Goal: Task Accomplishment & Management: Manage account settings

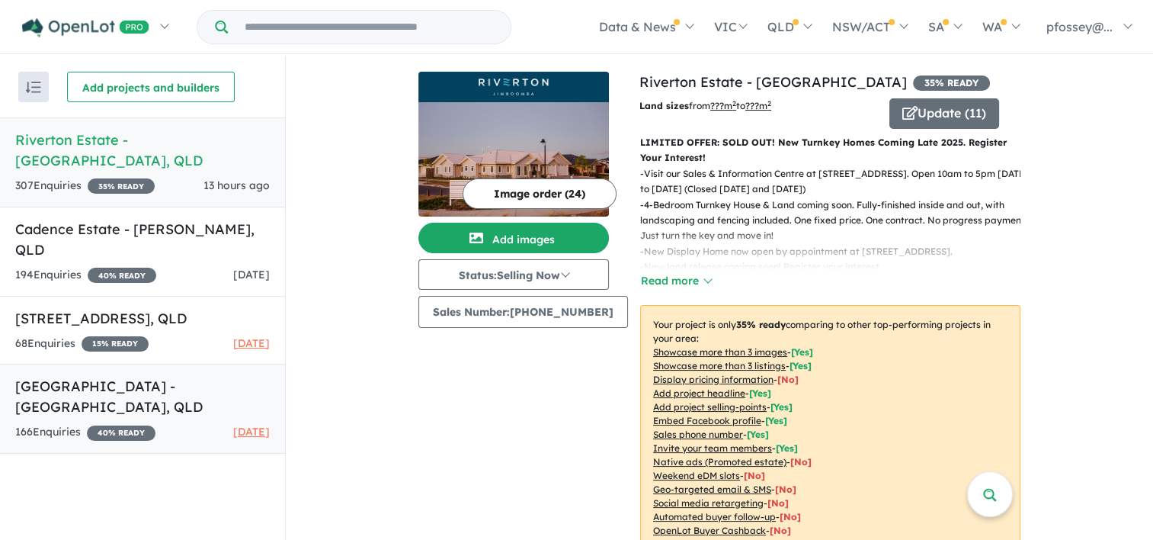
click at [69, 376] on h5 "[GEOGRAPHIC_DATA] - [GEOGRAPHIC_DATA] , [GEOGRAPHIC_DATA]" at bounding box center [142, 396] width 255 height 41
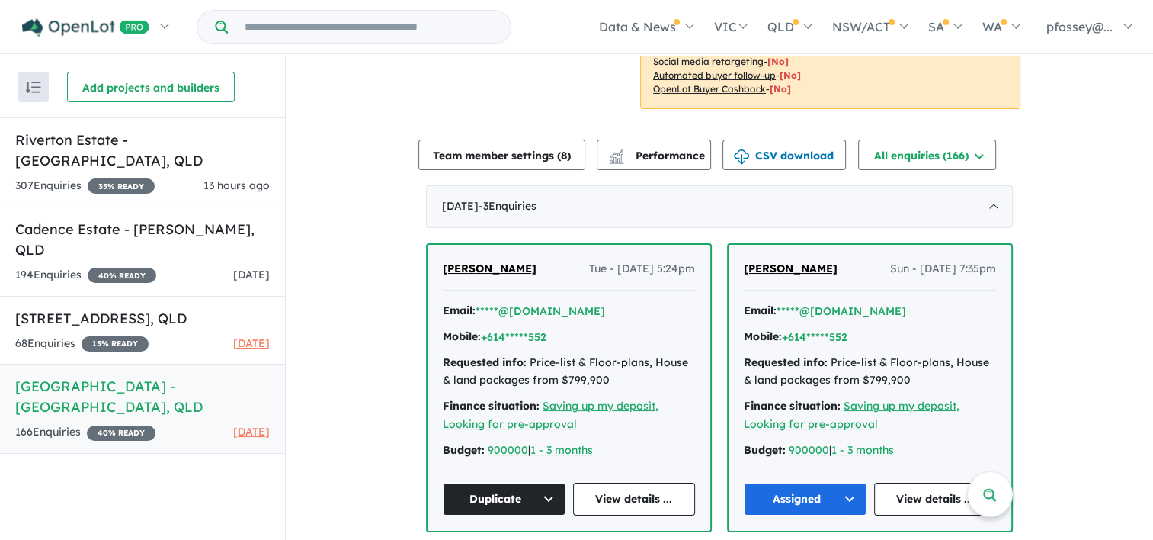
scroll to position [381, 0]
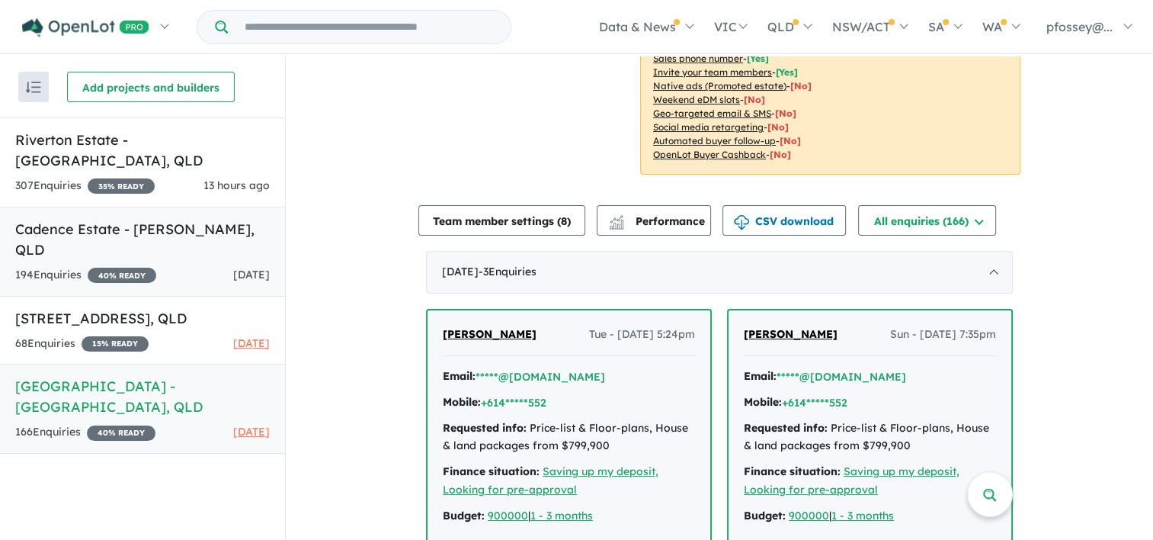
click at [100, 219] on h5 "Cadence Estate - [PERSON_NAME] , [GEOGRAPHIC_DATA]" at bounding box center [142, 239] width 255 height 41
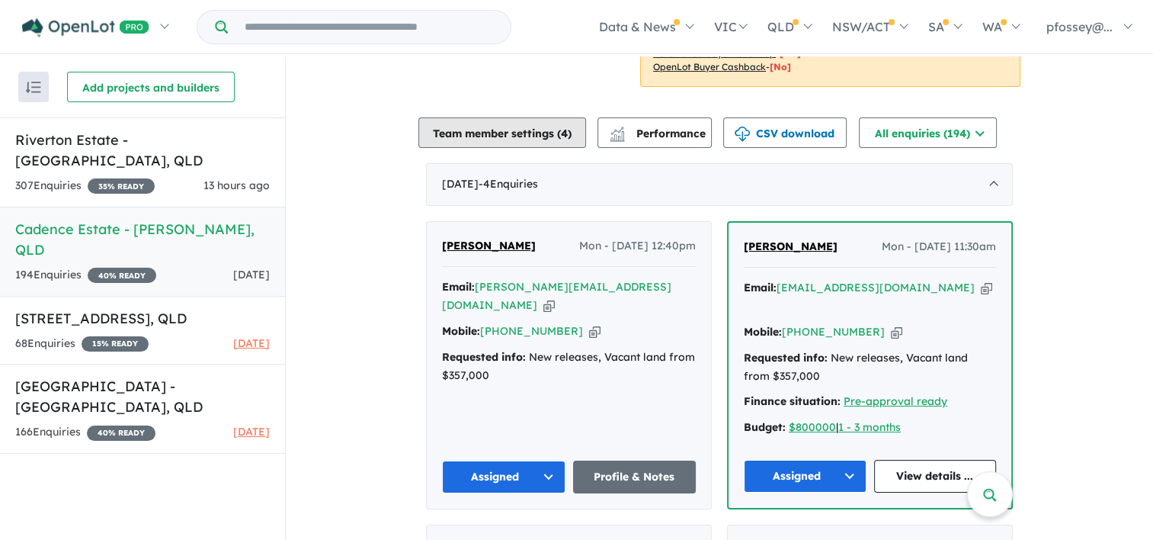
scroll to position [457, 0]
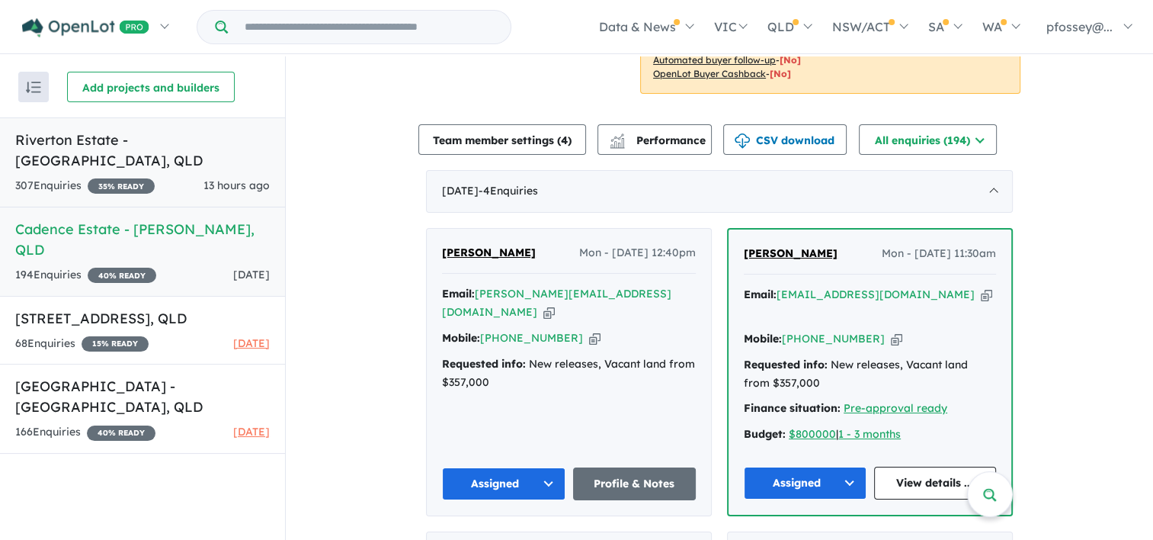
click at [145, 134] on h5 "Riverton Estate - [GEOGRAPHIC_DATA] , [GEOGRAPHIC_DATA]" at bounding box center [142, 150] width 255 height 41
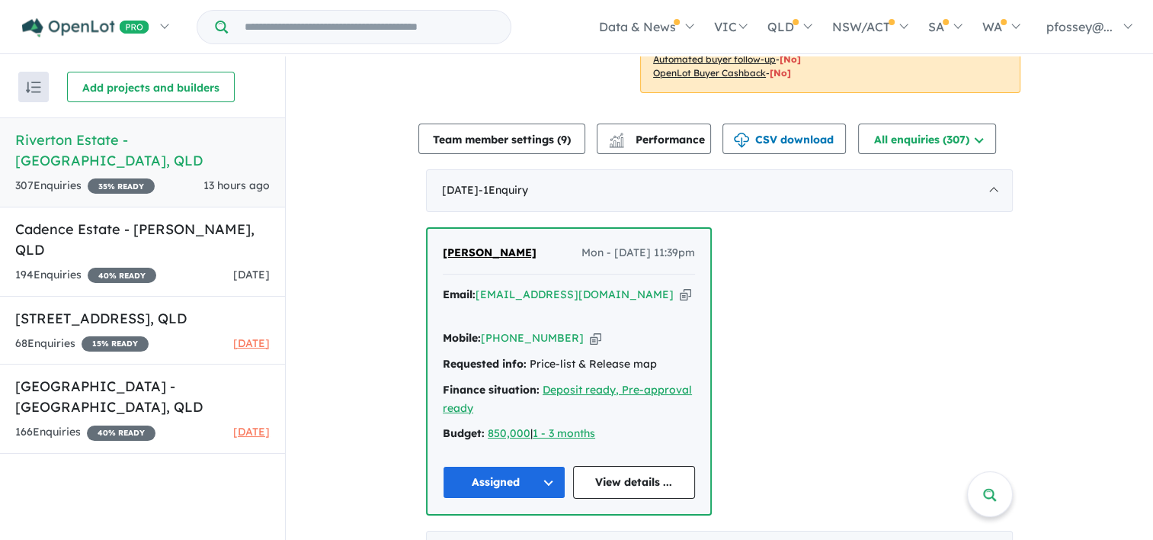
scroll to position [152, 0]
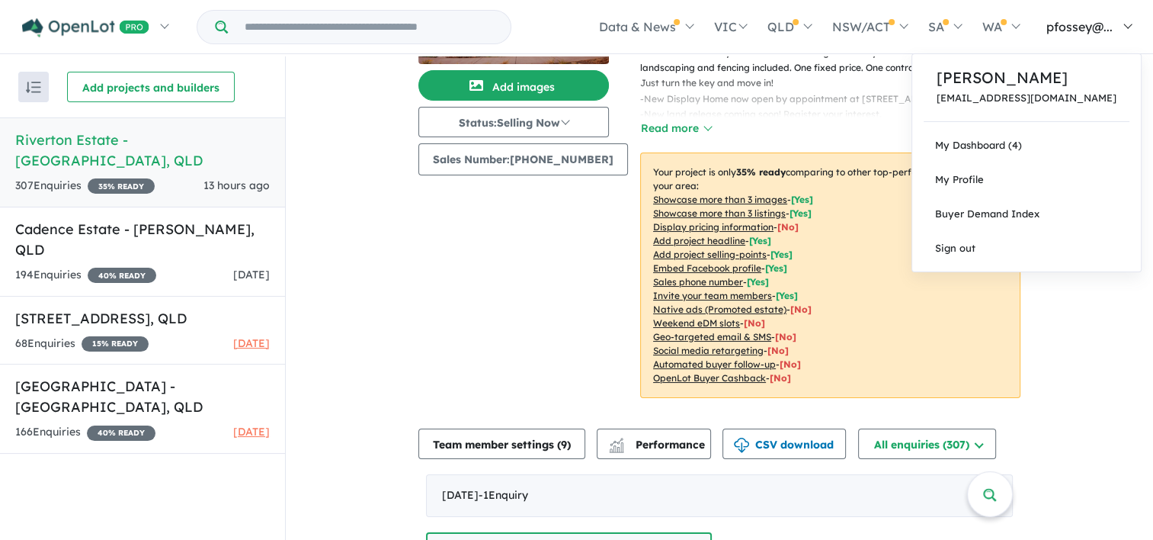
click at [1128, 25] on link "pfossey@..." at bounding box center [1086, 26] width 112 height 53
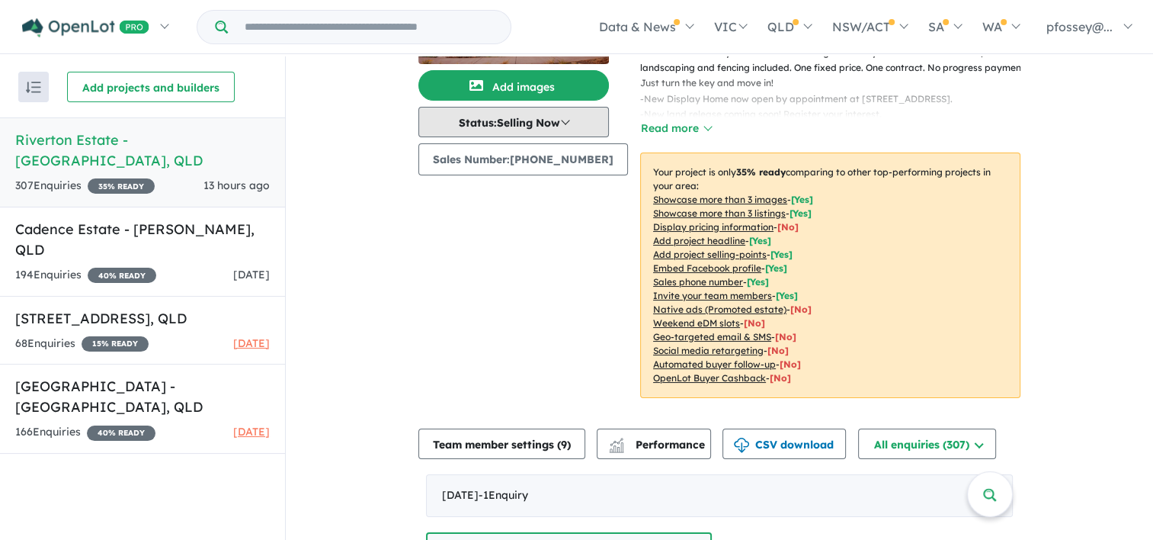
click at [569, 119] on button "Status: Selling Now" at bounding box center [513, 122] width 191 height 30
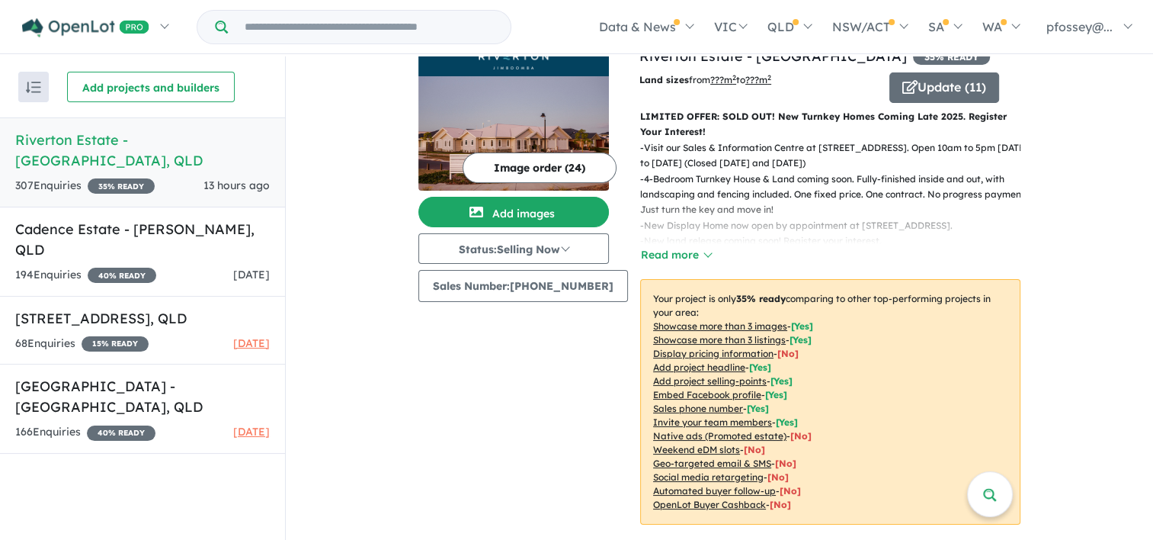
scroll to position [0, 0]
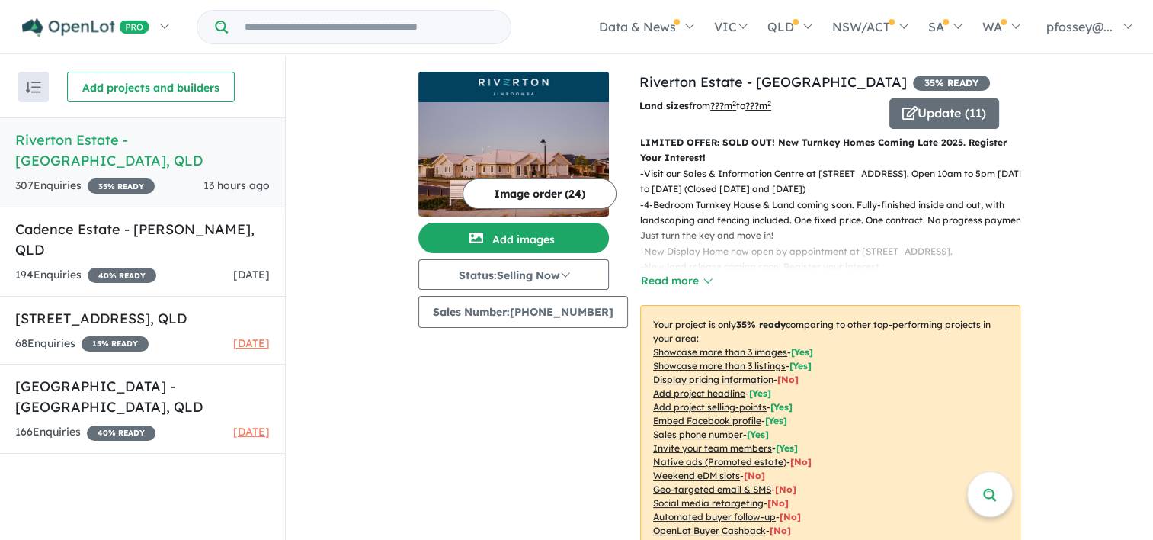
click at [177, 140] on h5 "Riverton Estate - [GEOGRAPHIC_DATA] , [GEOGRAPHIC_DATA]" at bounding box center [142, 150] width 255 height 41
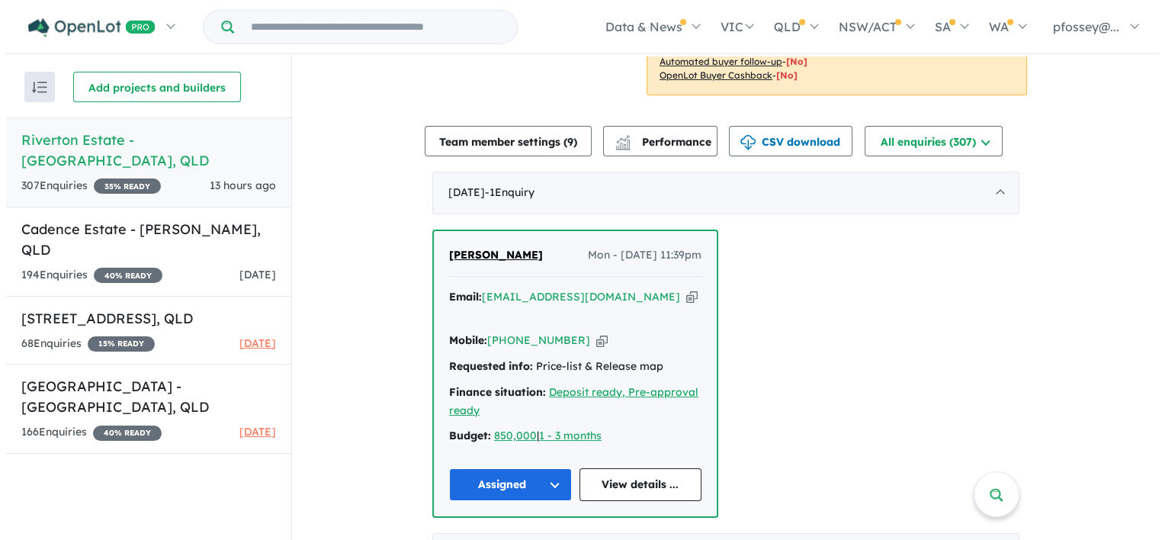
scroll to position [457, 0]
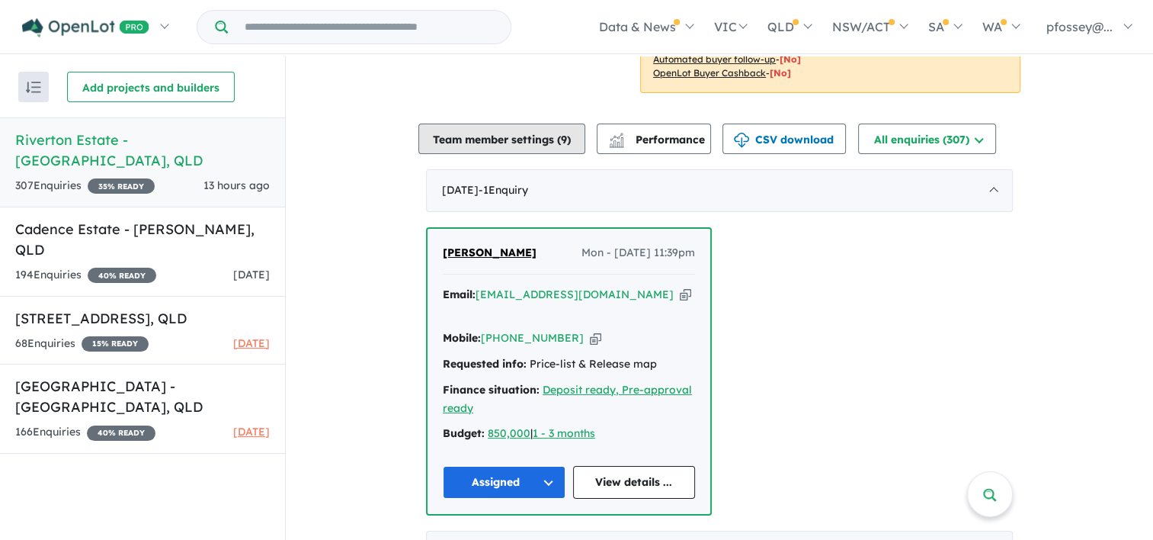
click at [433, 142] on button "Team member settings ( 9 )" at bounding box center [501, 138] width 167 height 30
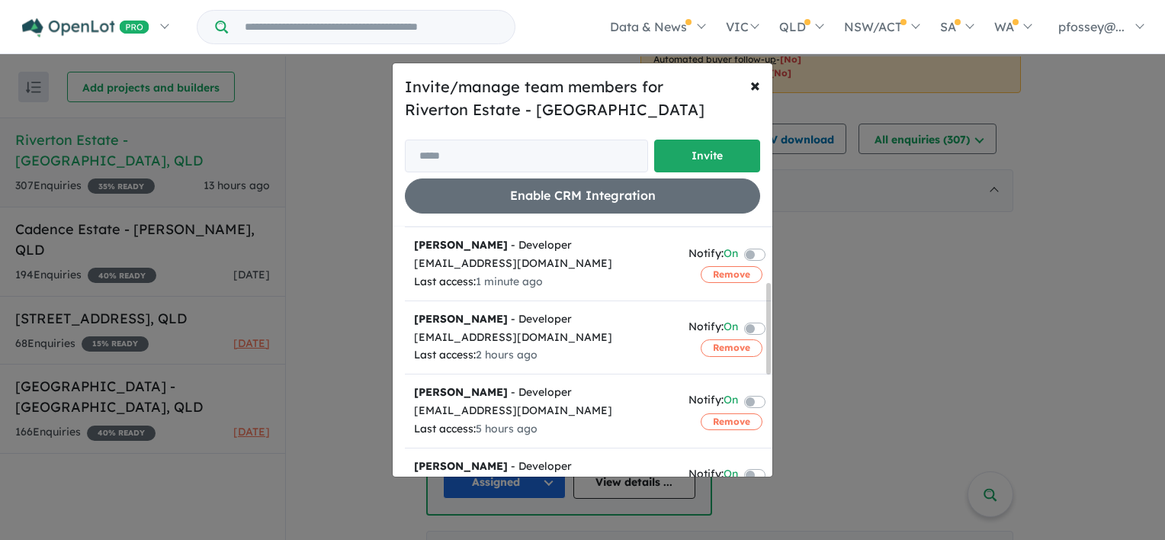
scroll to position [0, 0]
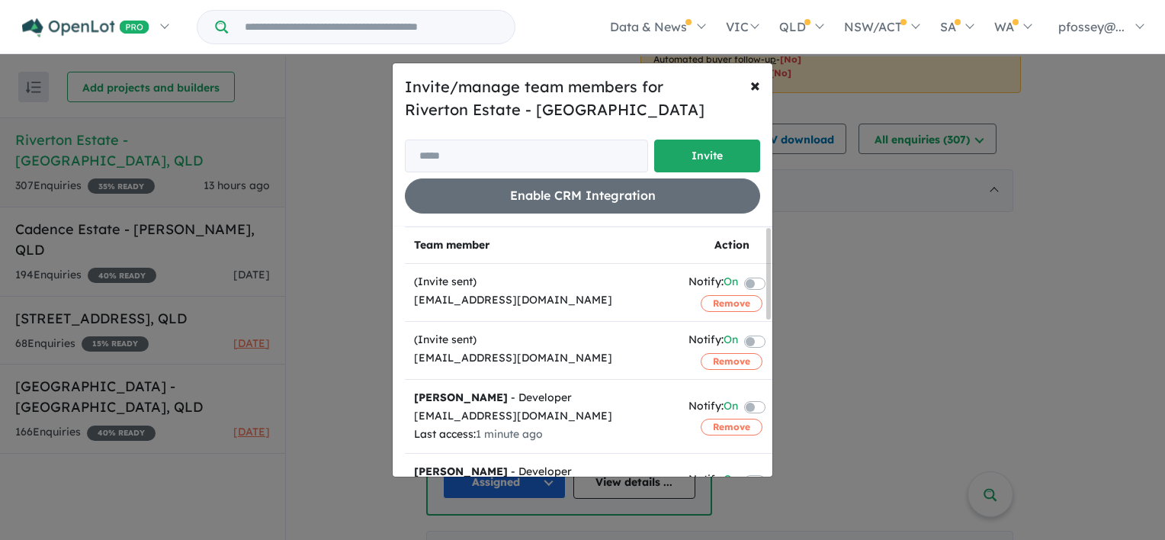
click at [771, 406] on label at bounding box center [772, 406] width 3 height 18
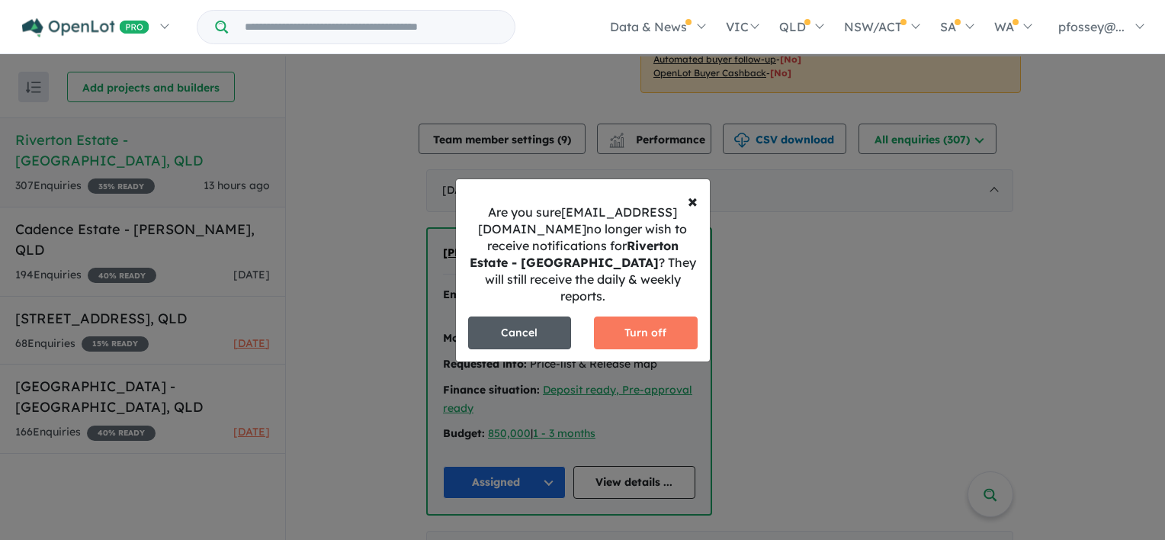
click at [527, 324] on button "Cancel" at bounding box center [520, 332] width 104 height 33
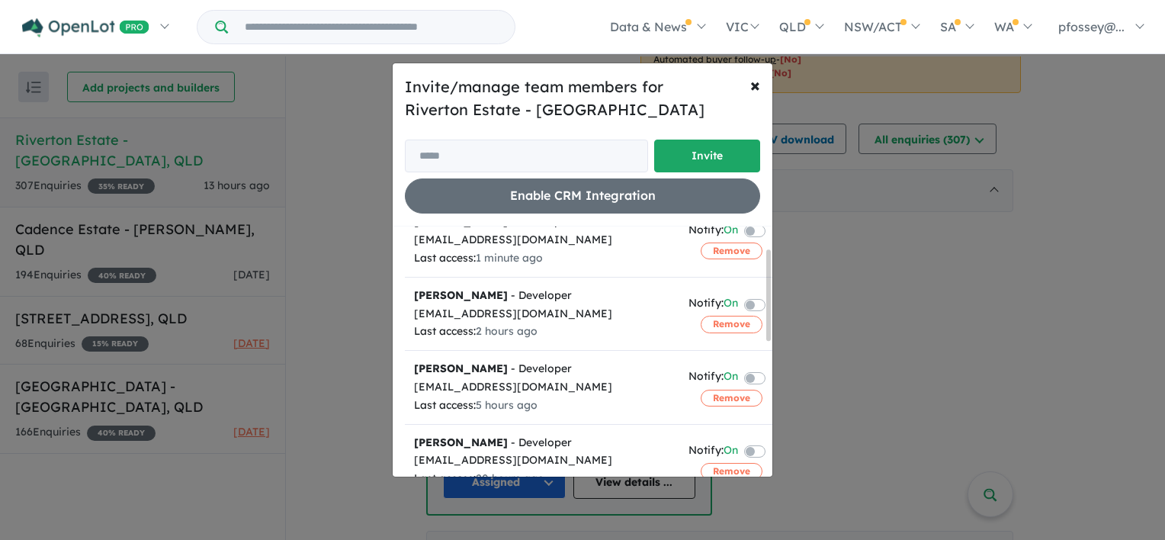
scroll to position [47, 0]
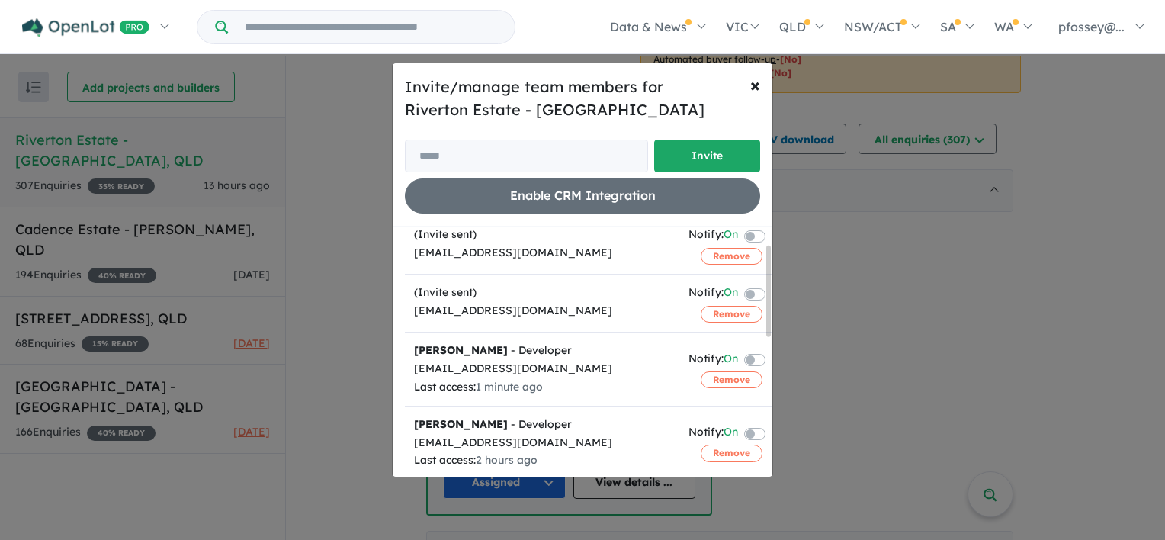
click at [771, 357] on label at bounding box center [772, 359] width 3 height 18
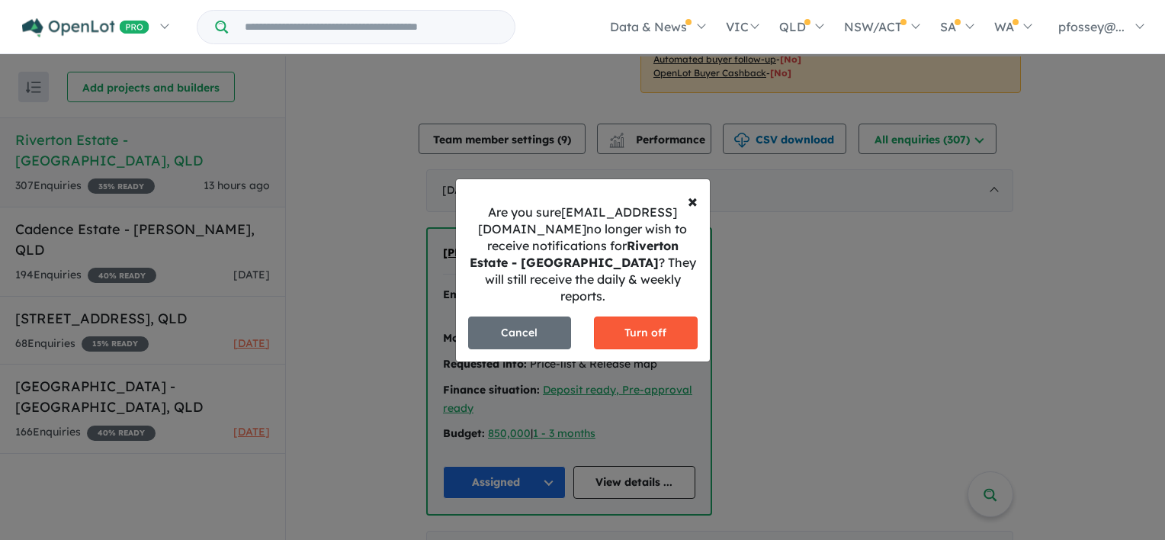
click at [633, 334] on button "Turn off" at bounding box center [646, 332] width 104 height 33
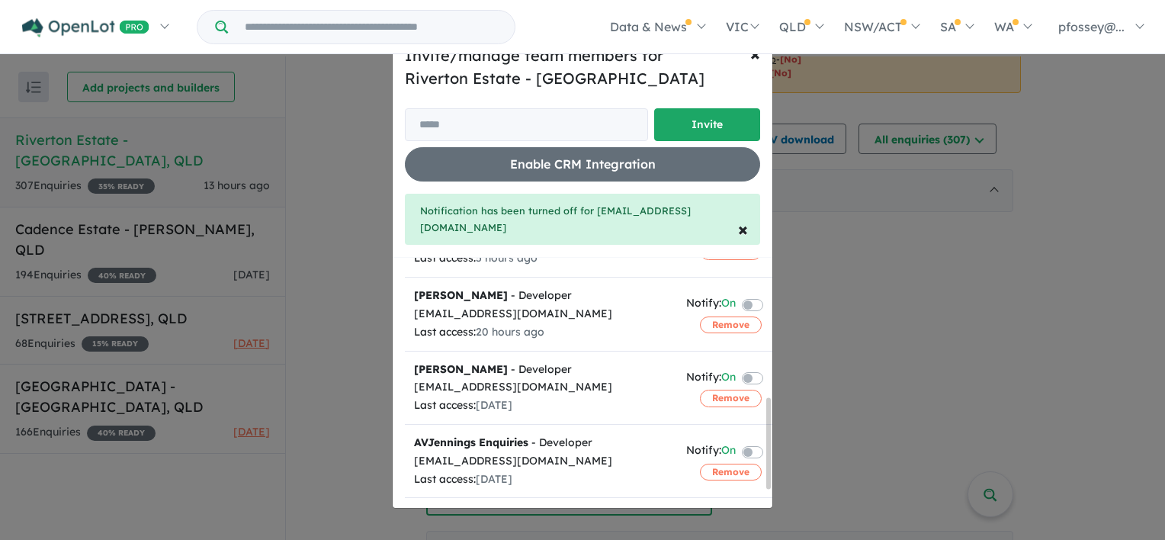
scroll to position [381, 0]
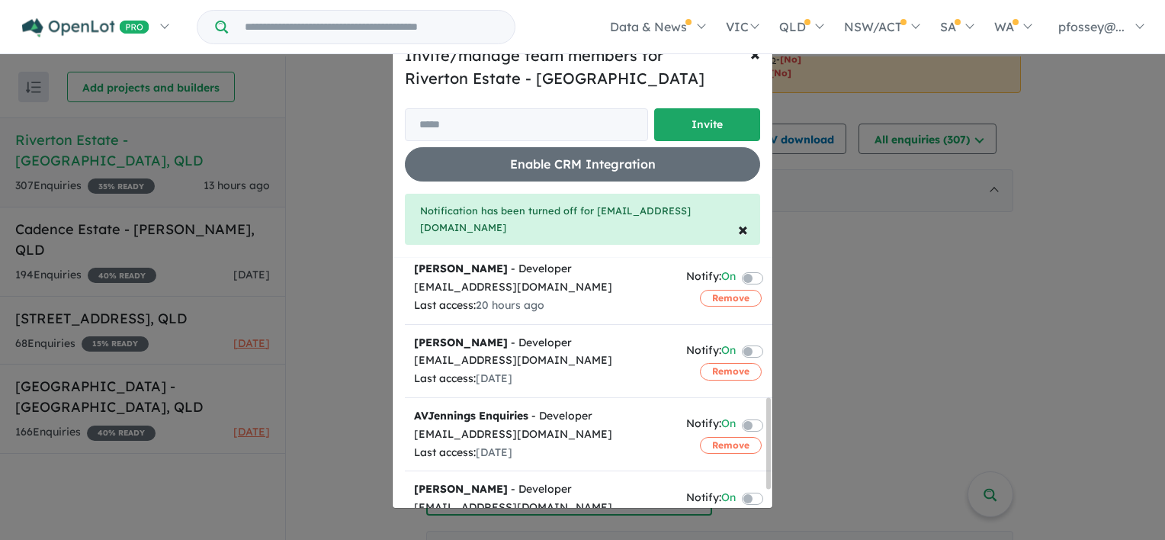
click at [769, 345] on label at bounding box center [770, 350] width 3 height 18
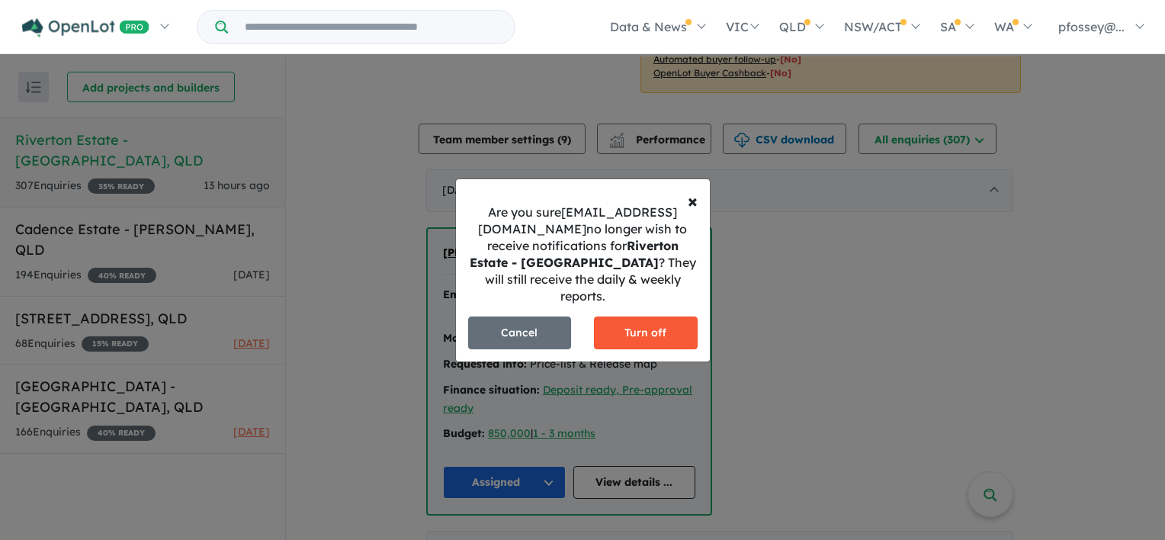
click at [649, 338] on button "Turn off" at bounding box center [646, 332] width 104 height 33
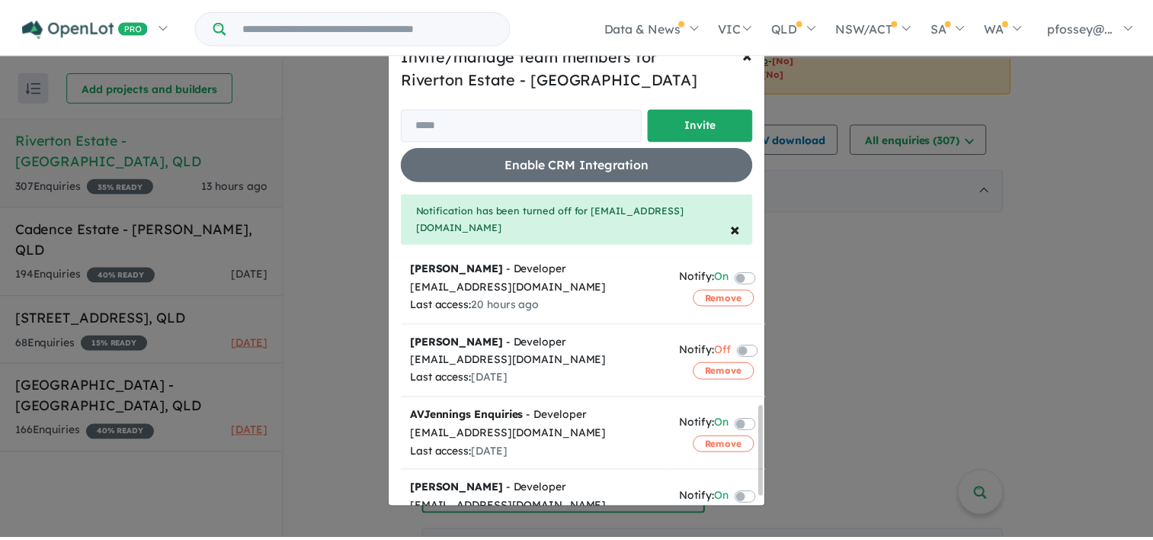
scroll to position [428, 0]
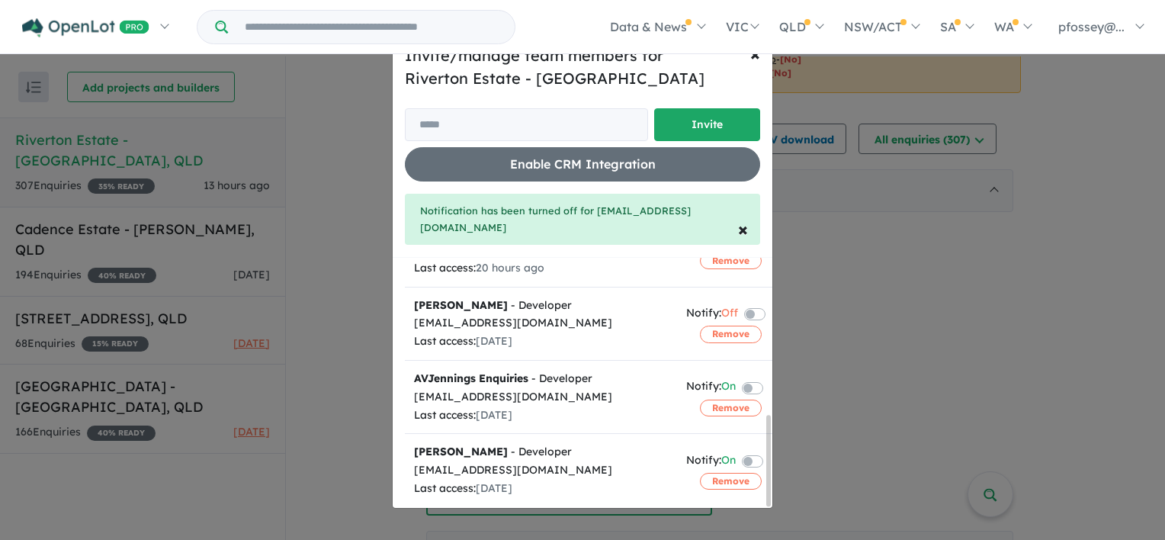
click at [818, 266] on div "Invite/manage team members for Riverton Estate - Jimboomba Invite Enable CRM In…" at bounding box center [582, 270] width 1165 height 540
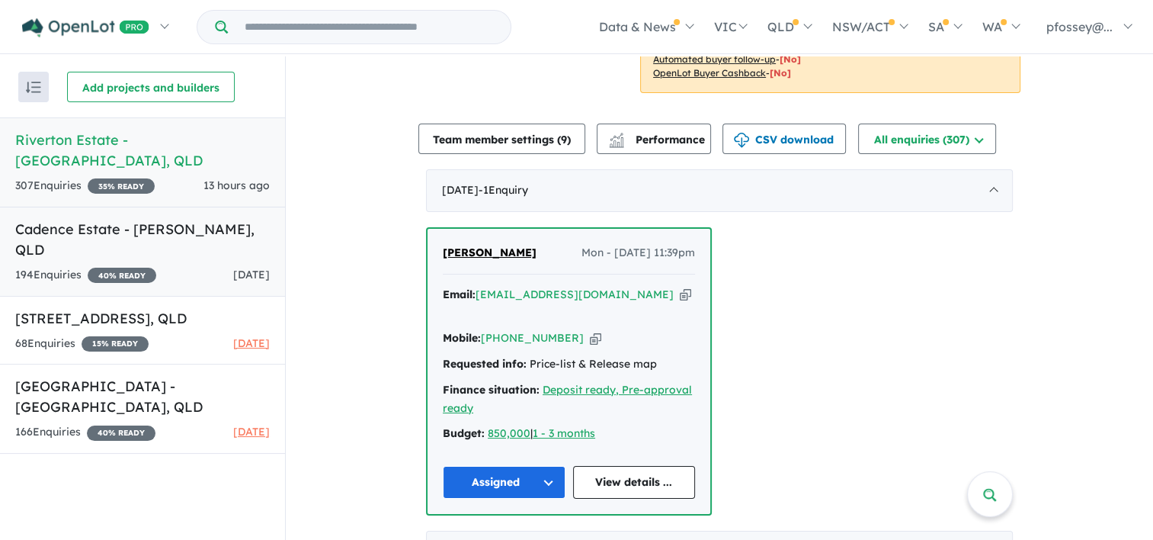
click at [111, 219] on h5 "Cadence Estate - [PERSON_NAME] , [GEOGRAPHIC_DATA]" at bounding box center [142, 239] width 255 height 41
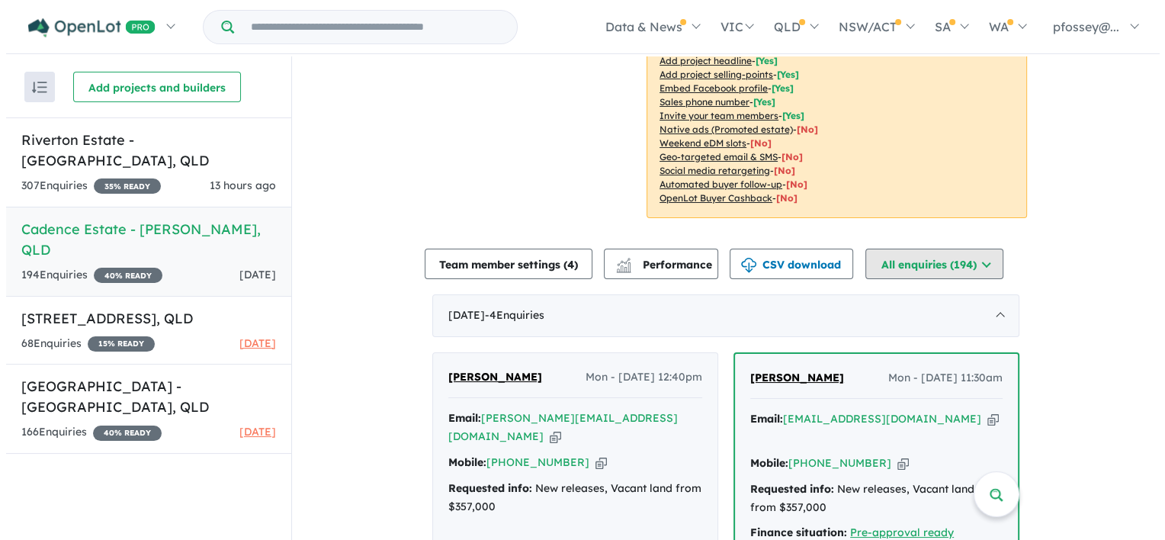
scroll to position [381, 0]
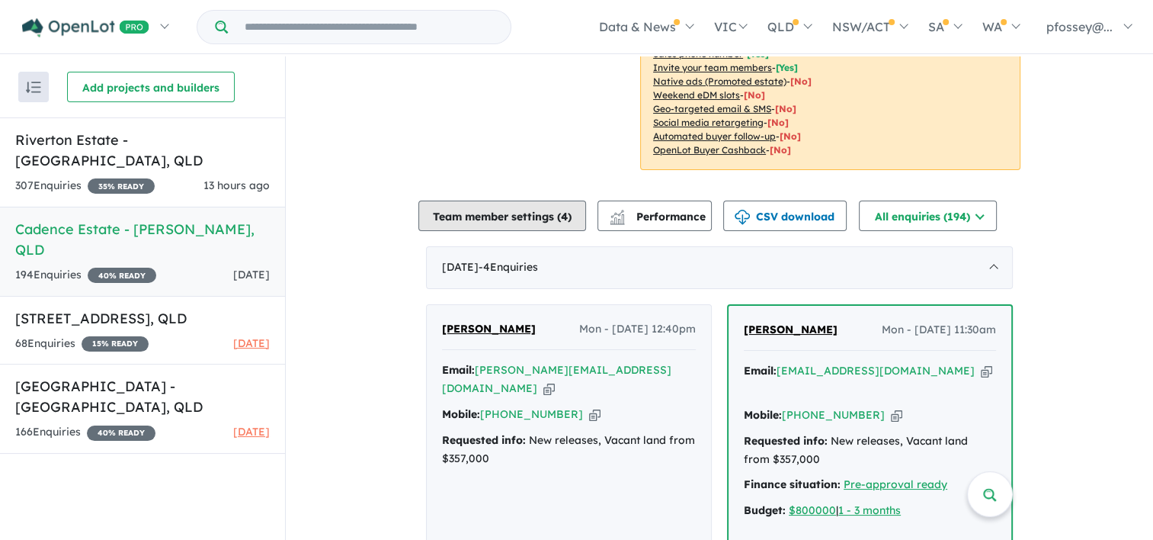
click at [568, 216] on span "4" at bounding box center [564, 217] width 7 height 14
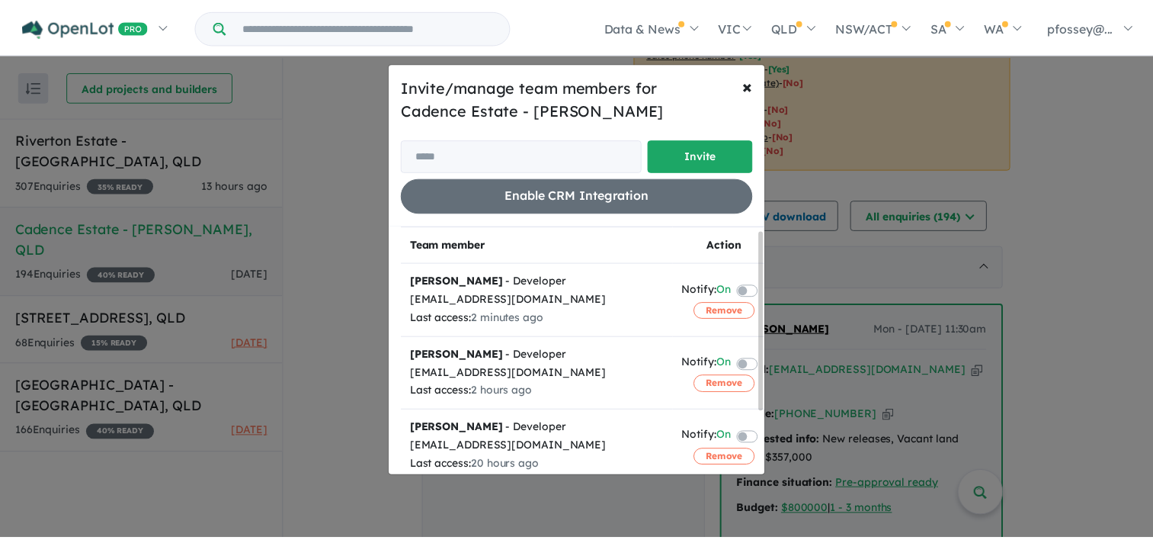
scroll to position [76, 0]
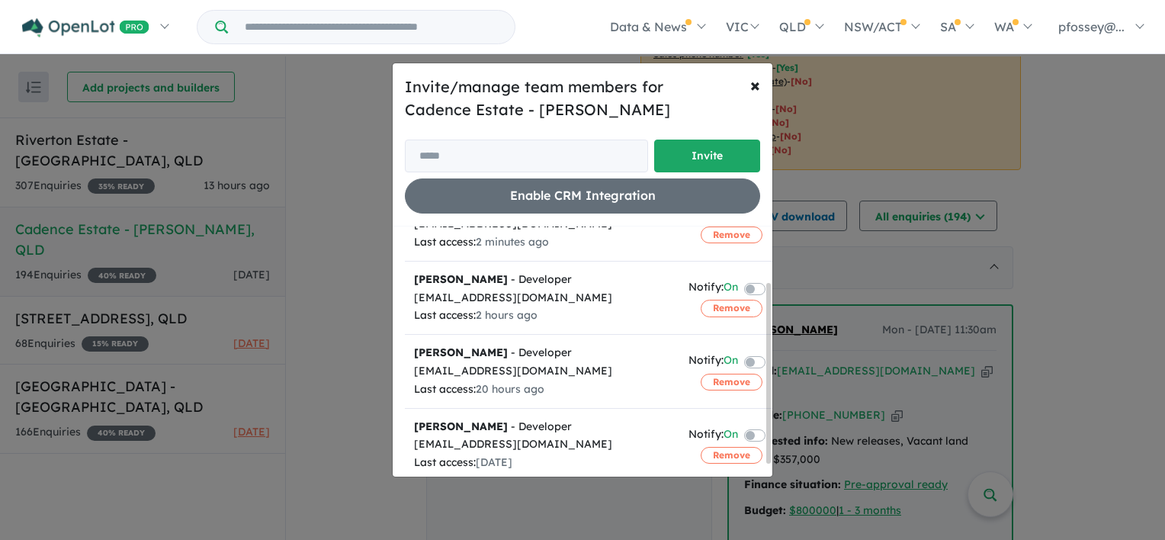
drag, startPoint x: 741, startPoint y: 288, endPoint x: 756, endPoint y: 288, distance: 15.2
click at [756, 288] on div at bounding box center [759, 288] width 30 height 21
click at [771, 287] on label at bounding box center [772, 287] width 3 height 18
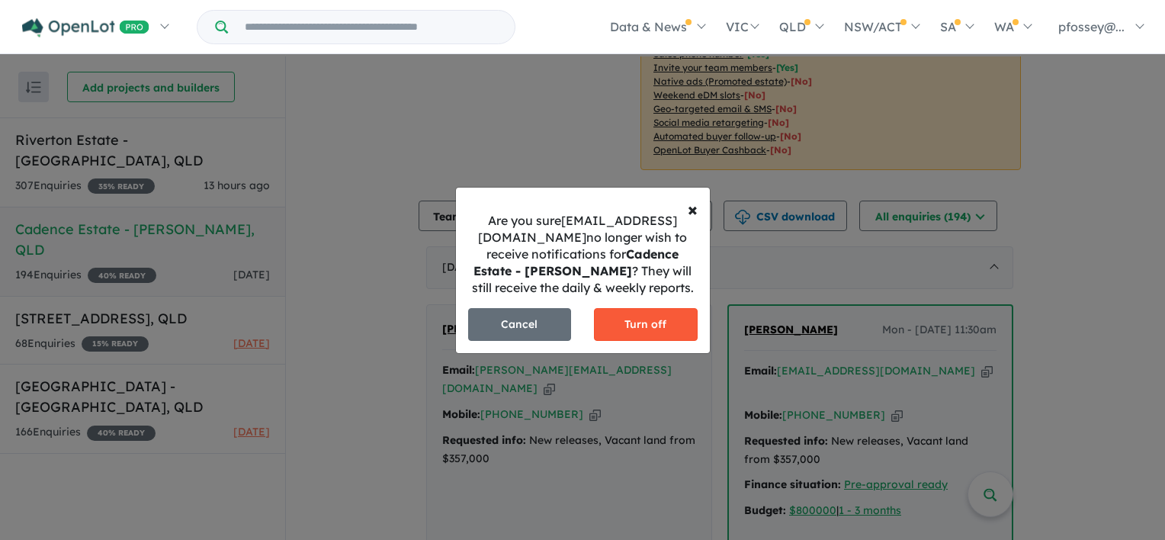
click at [627, 317] on button "Turn off" at bounding box center [646, 324] width 104 height 33
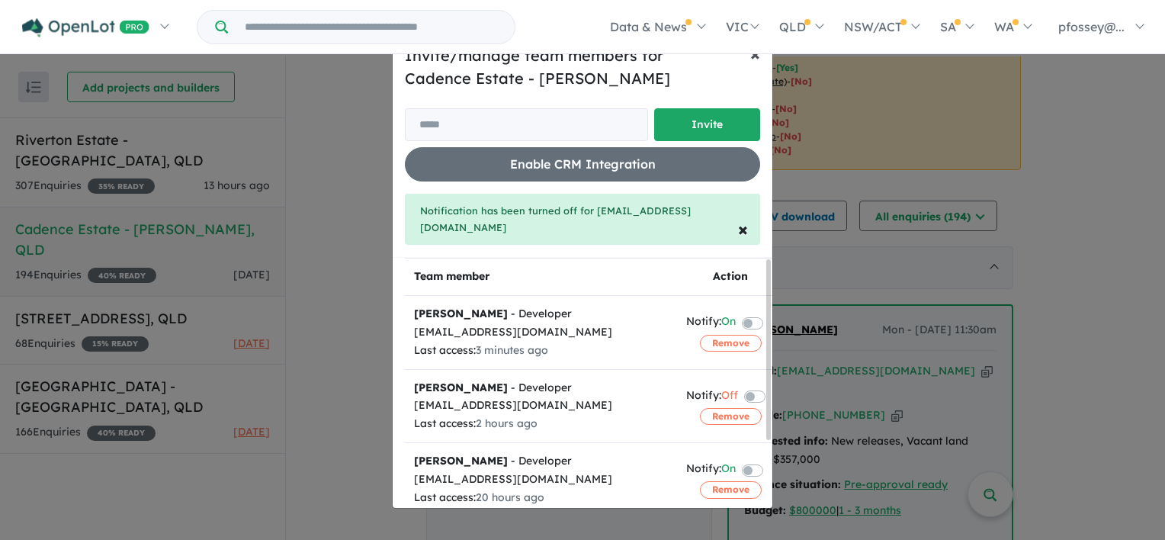
click at [754, 58] on span "×" at bounding box center [755, 53] width 10 height 23
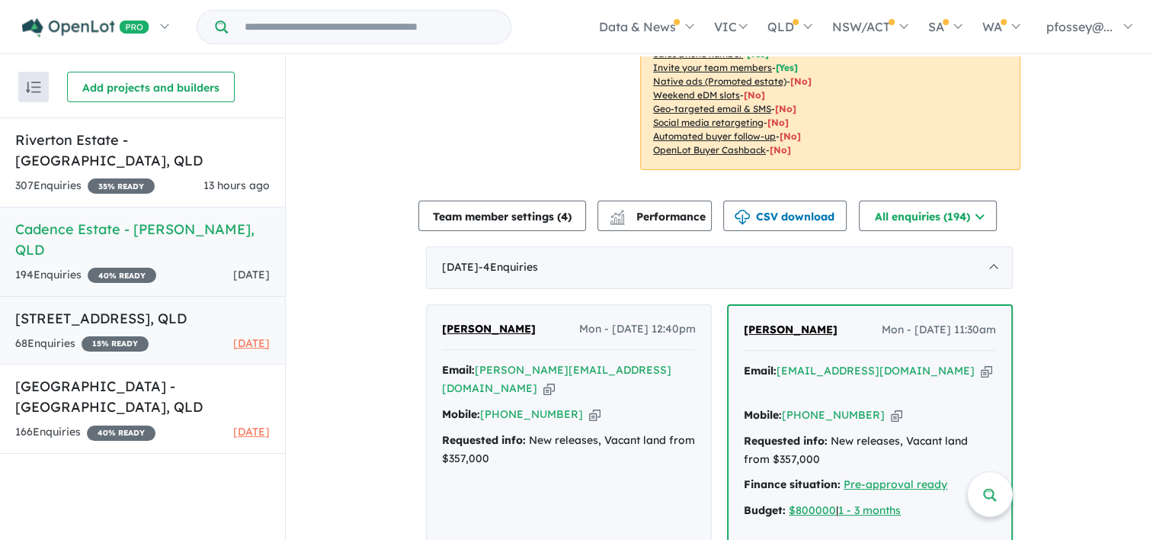
click at [117, 308] on h5 "[STREET_ADDRESS]" at bounding box center [142, 318] width 255 height 21
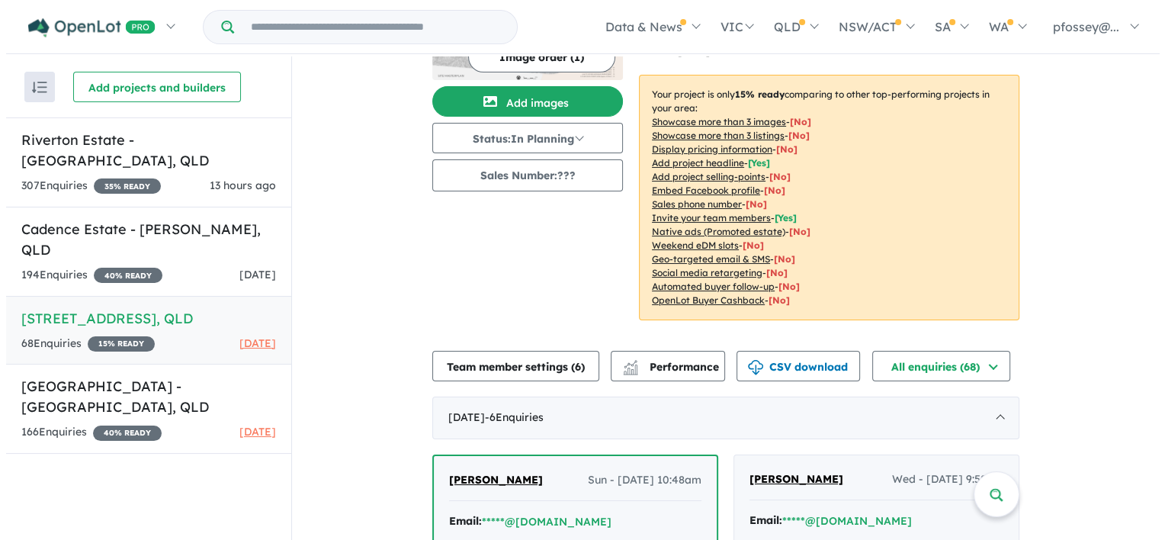
scroll to position [152, 0]
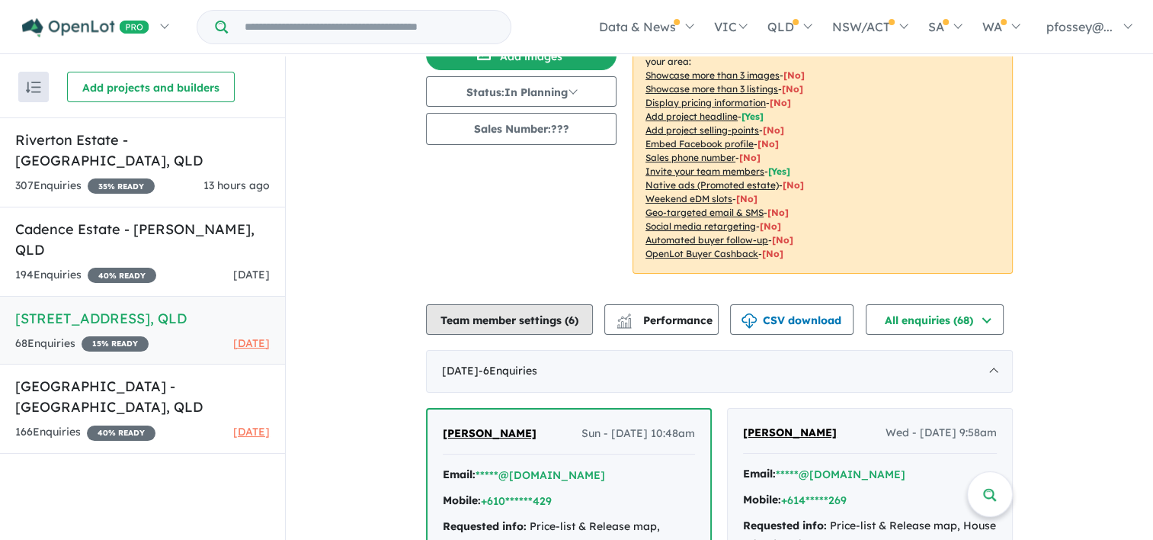
click at [563, 316] on button "Team member settings ( 6 )" at bounding box center [509, 319] width 167 height 30
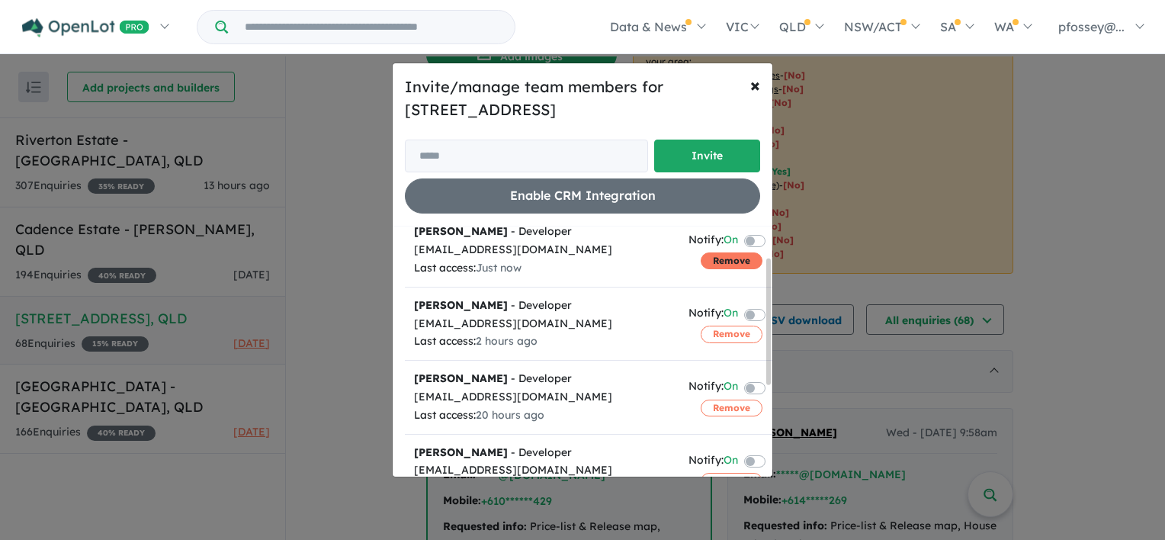
scroll to position [76, 0]
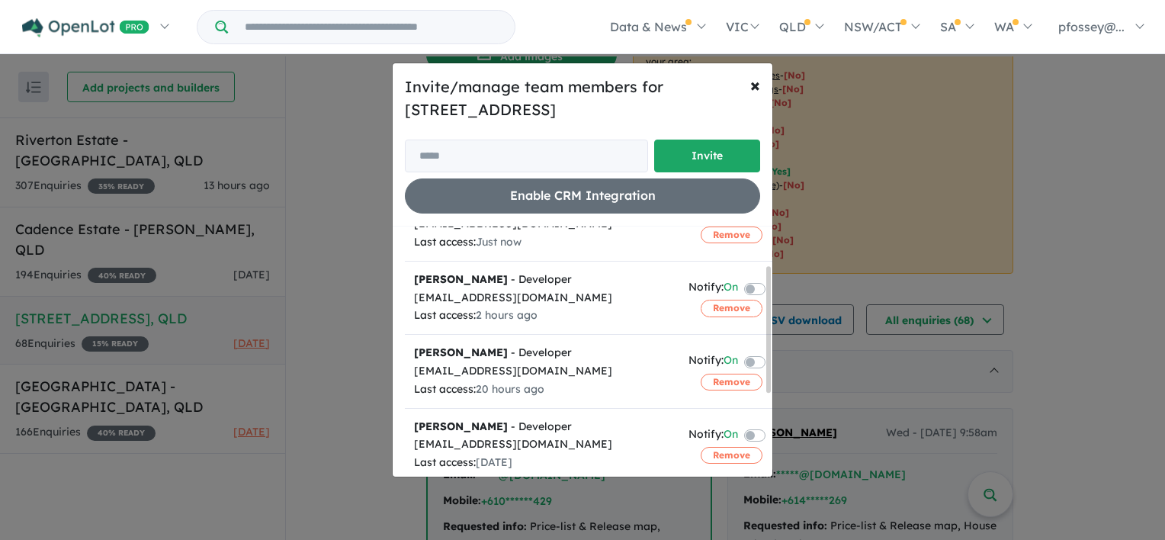
click at [771, 284] on label at bounding box center [772, 287] width 3 height 18
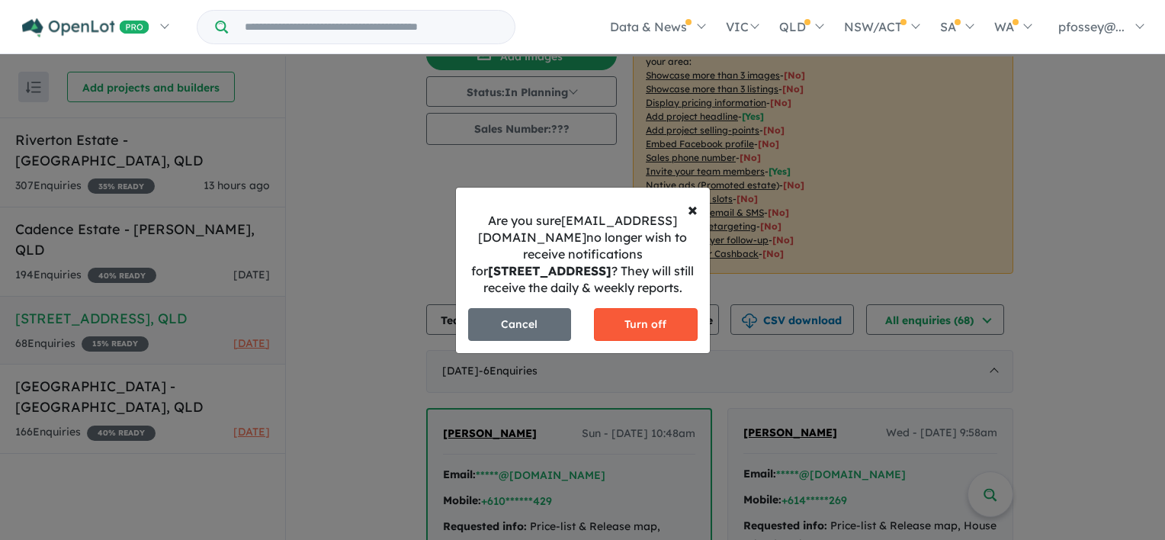
click at [634, 326] on button "Turn off" at bounding box center [646, 324] width 104 height 33
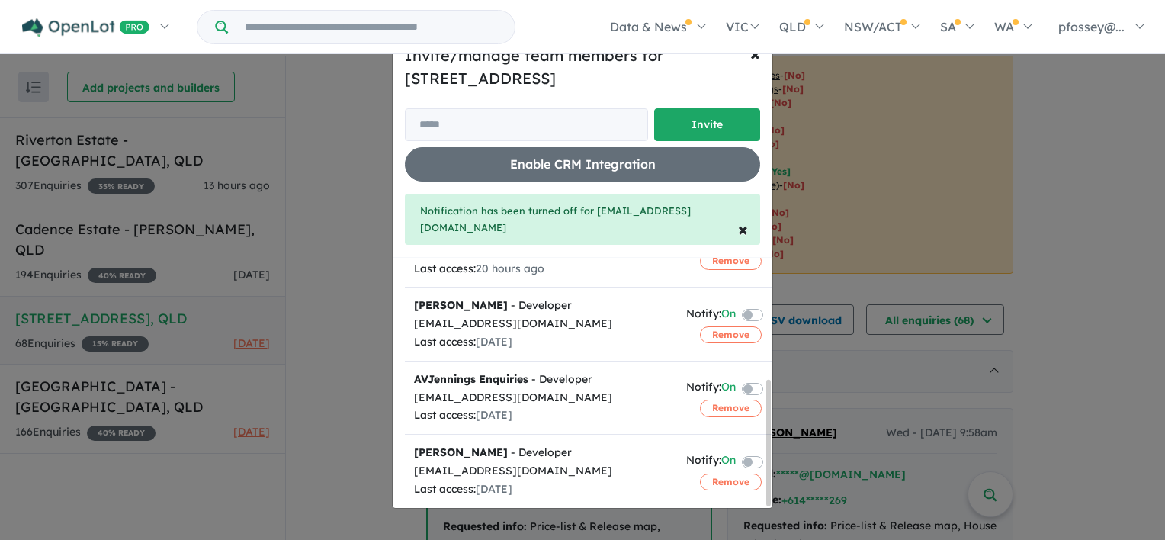
scroll to position [239, 0]
click at [769, 378] on label at bounding box center [770, 387] width 3 height 18
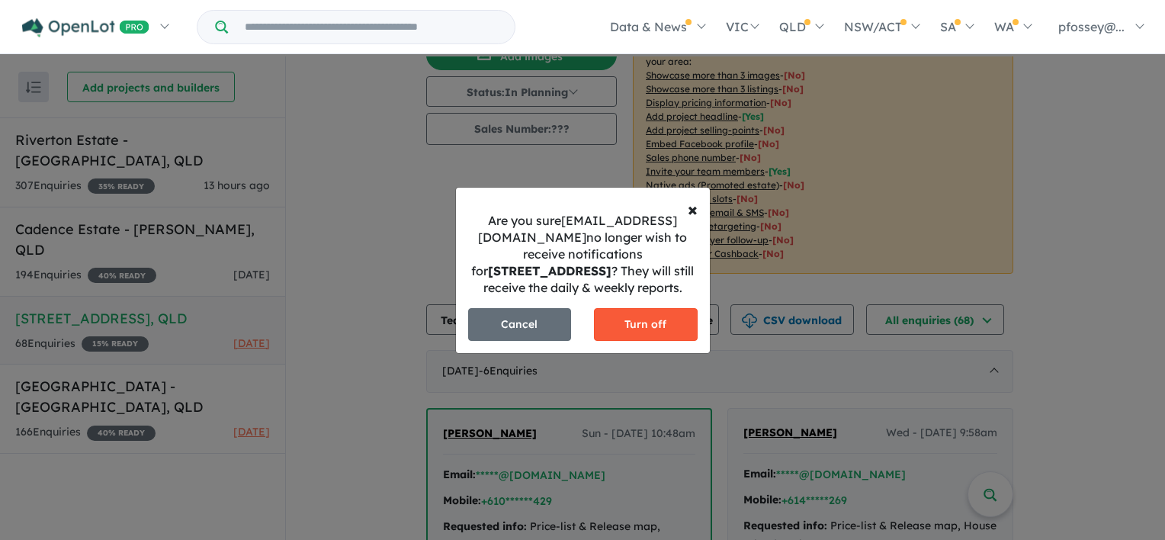
click at [618, 341] on button "Turn off" at bounding box center [646, 324] width 104 height 33
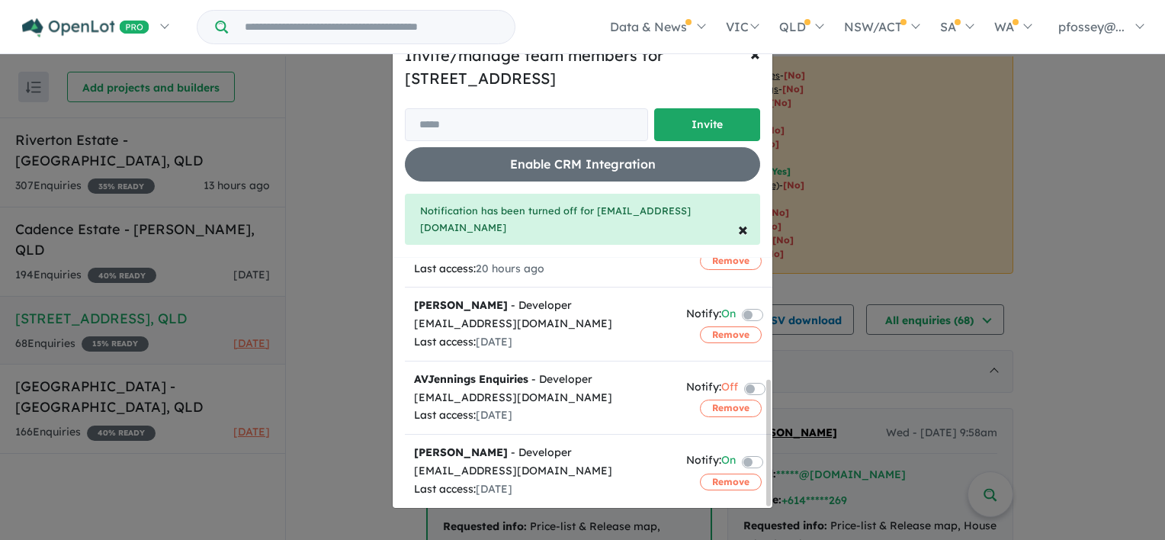
click at [745, 451] on div at bounding box center [757, 461] width 30 height 21
click at [769, 451] on label at bounding box center [770, 460] width 3 height 18
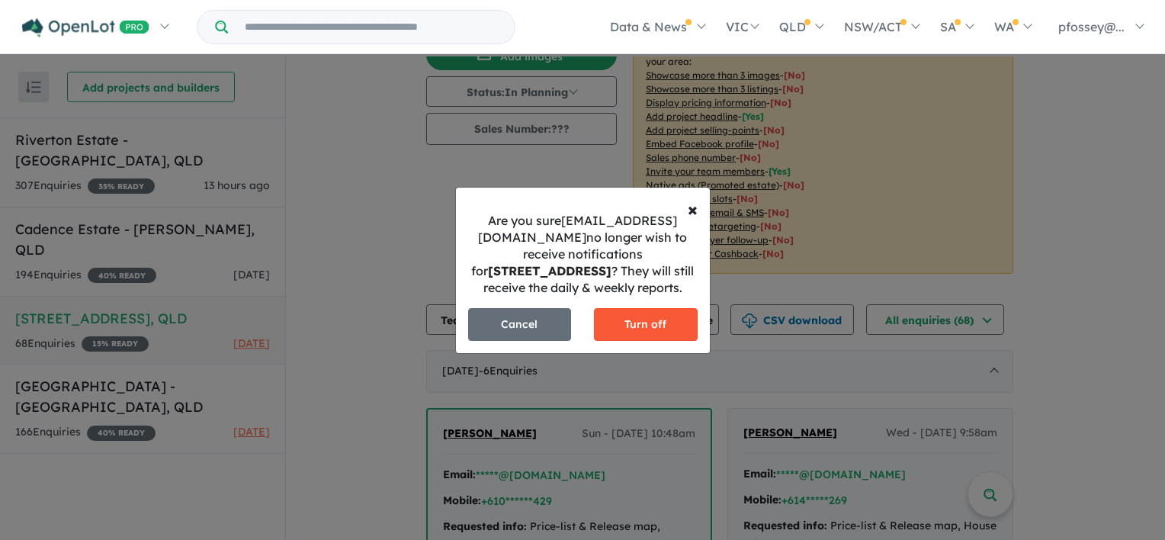
click at [626, 325] on button "Turn off" at bounding box center [646, 324] width 104 height 33
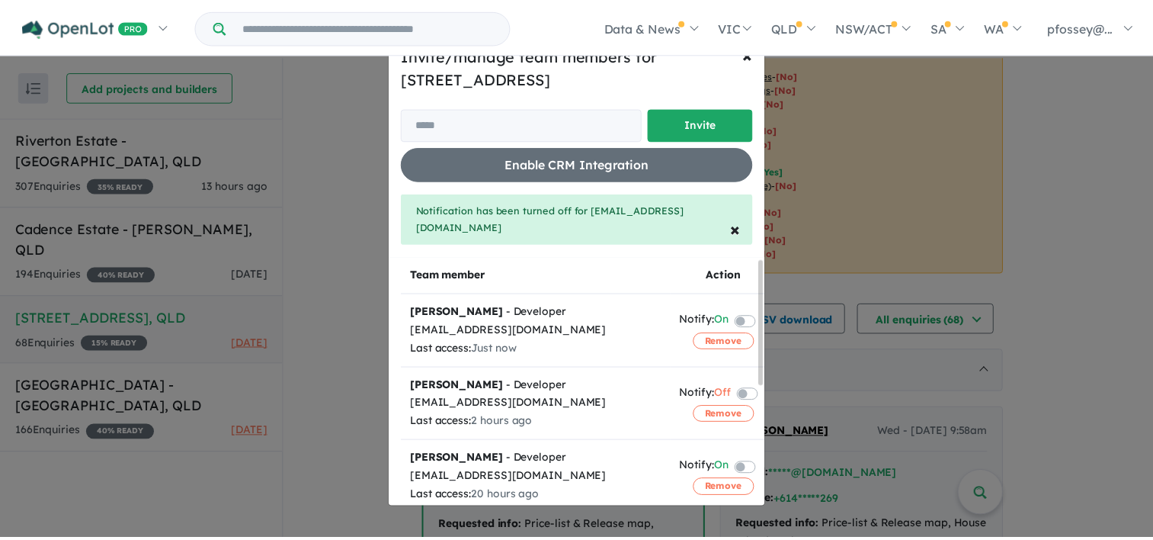
scroll to position [0, 0]
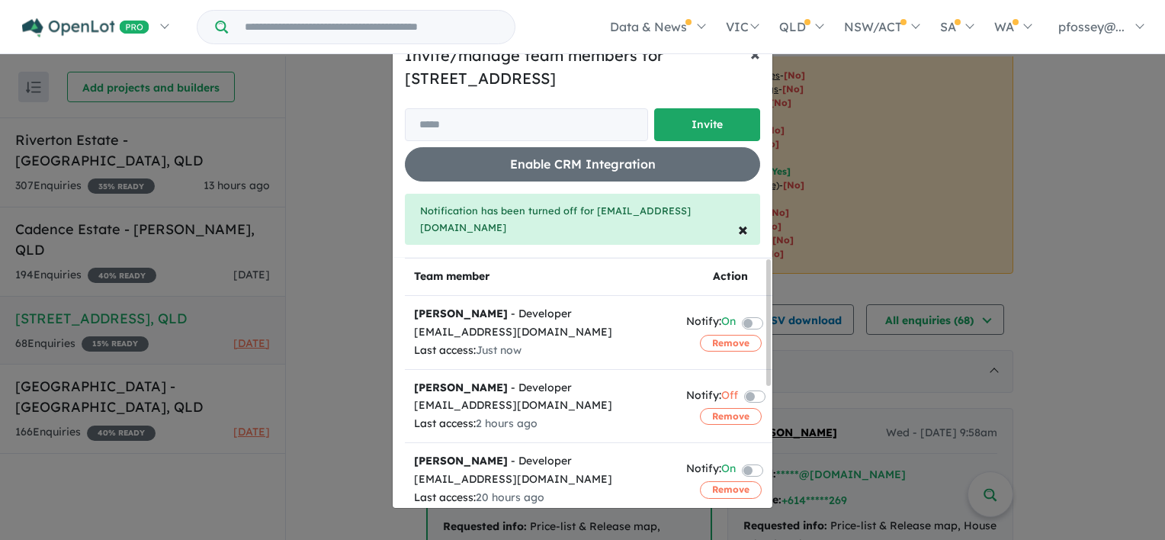
click at [758, 59] on span "×" at bounding box center [755, 53] width 10 height 23
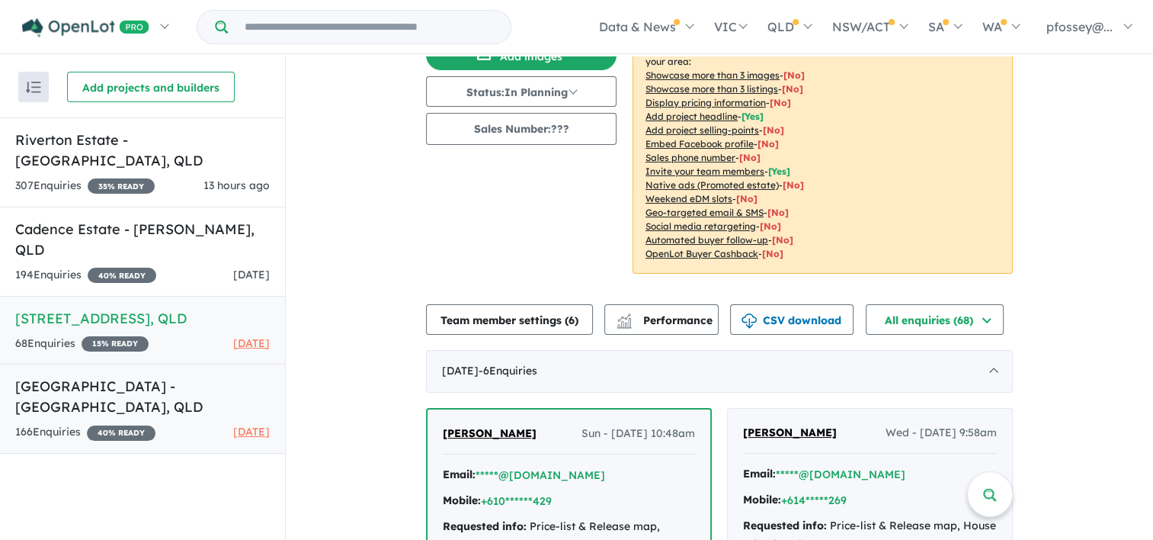
click at [75, 376] on h5 "[GEOGRAPHIC_DATA] - [GEOGRAPHIC_DATA] , [GEOGRAPHIC_DATA]" at bounding box center [142, 396] width 255 height 41
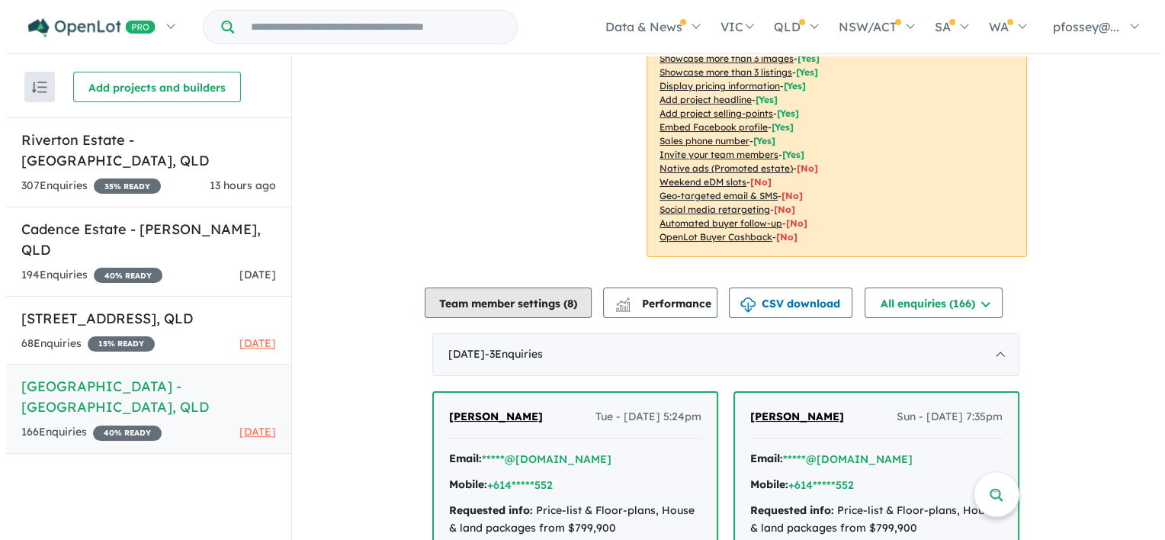
scroll to position [305, 0]
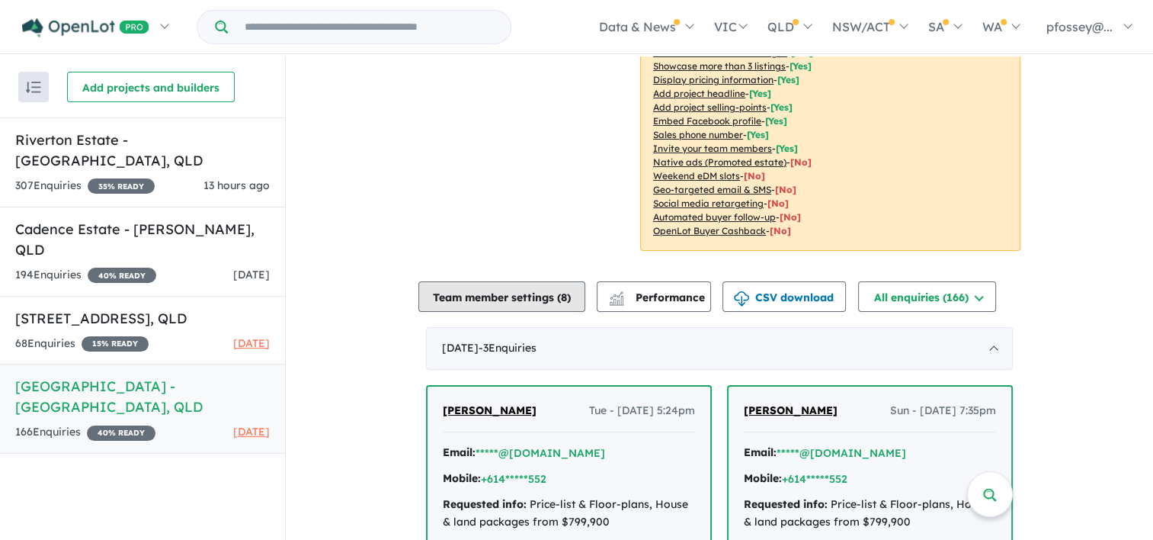
click at [522, 281] on button "Team member settings ( 8 )" at bounding box center [501, 296] width 167 height 30
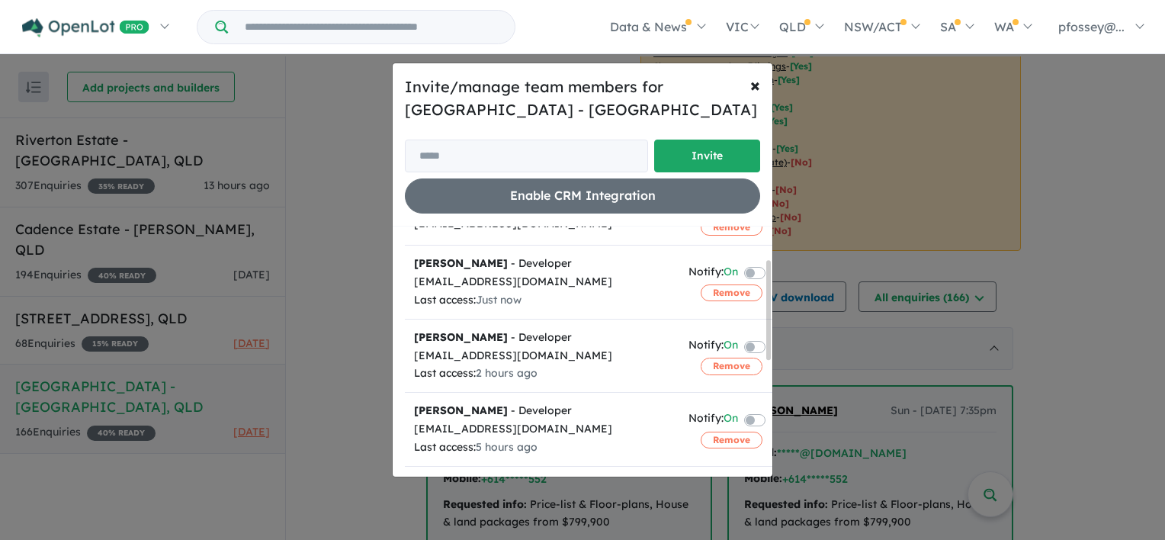
scroll to position [152, 0]
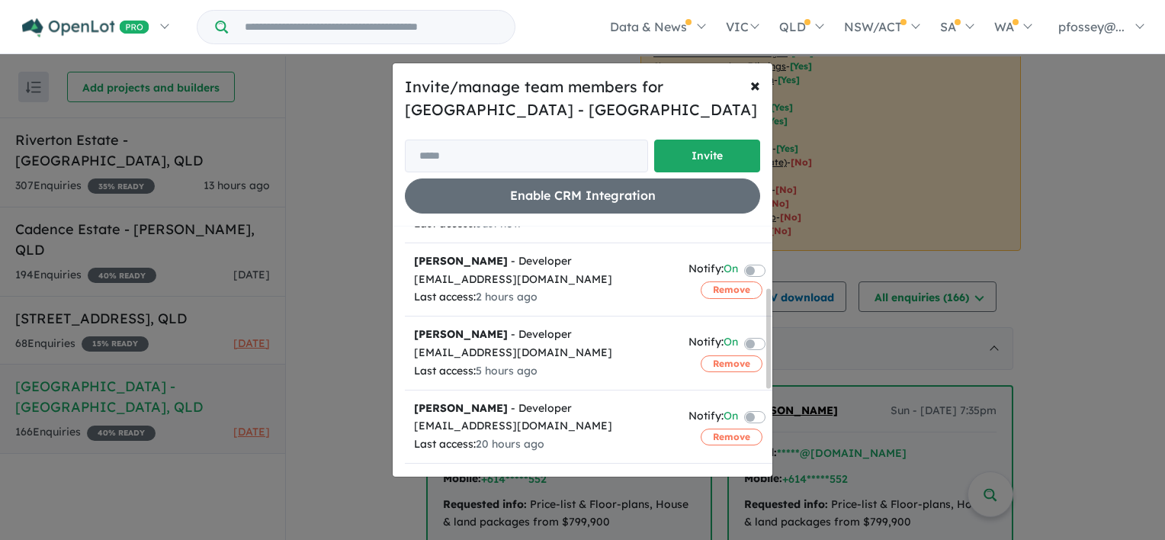
click at [771, 271] on label at bounding box center [772, 269] width 3 height 18
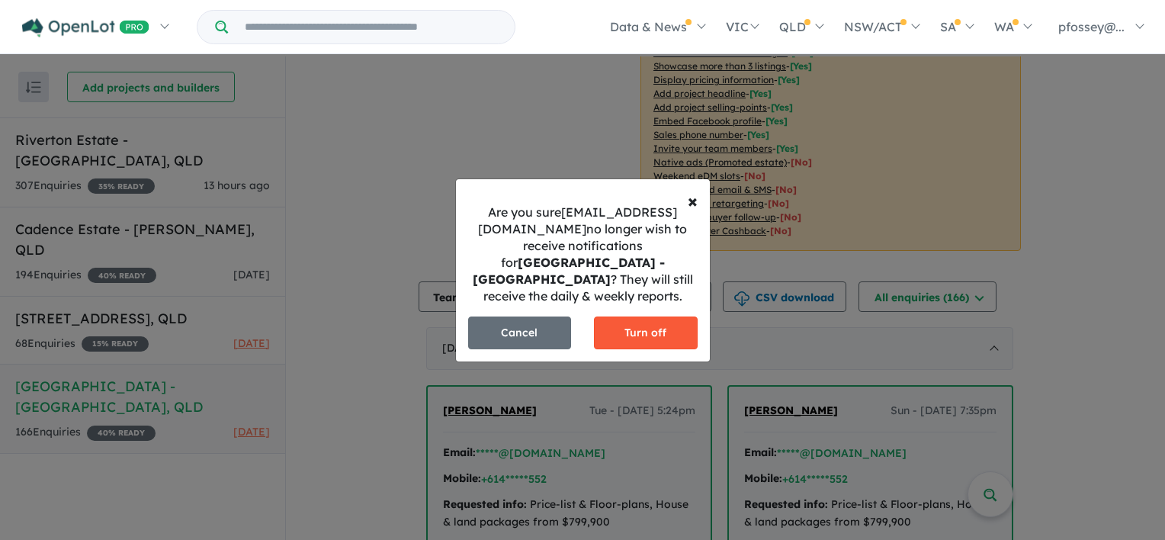
click at [637, 332] on button "Turn off" at bounding box center [646, 332] width 104 height 33
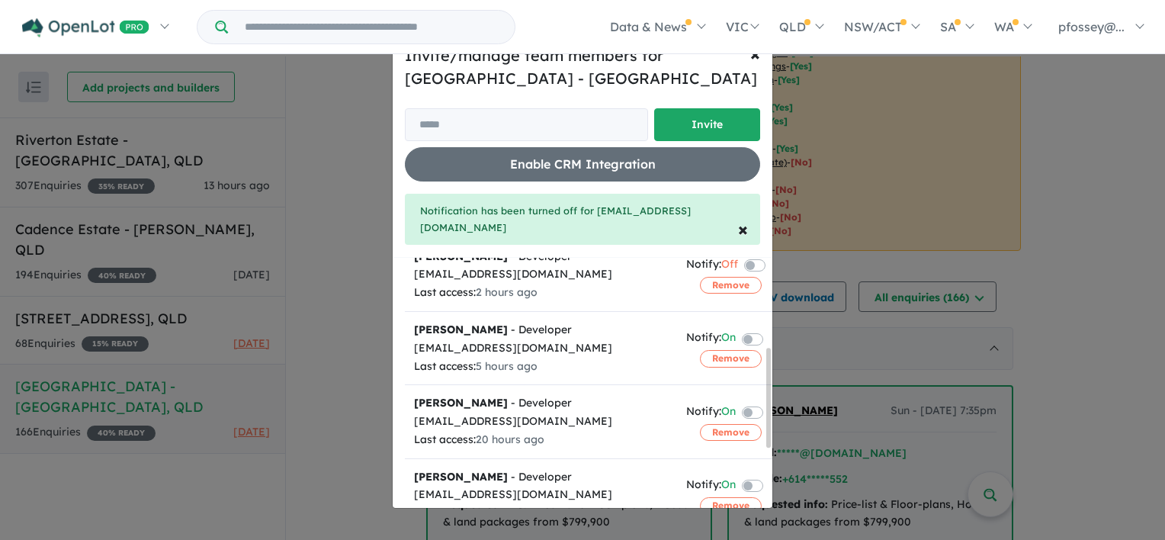
scroll to position [229, 0]
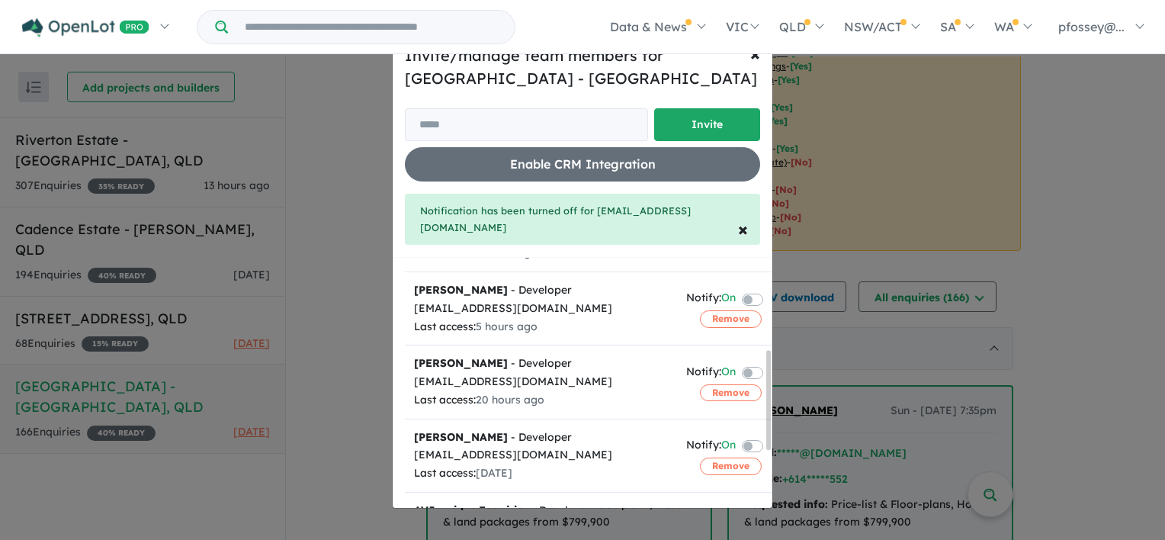
click at [769, 290] on label at bounding box center [770, 298] width 3 height 18
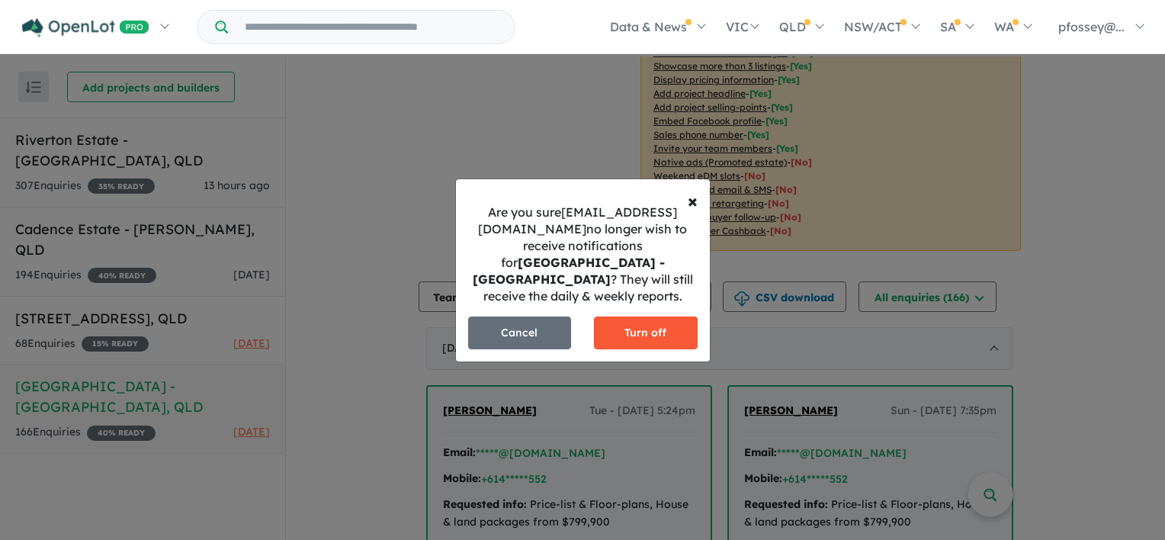
click at [654, 327] on button "Turn off" at bounding box center [646, 332] width 104 height 33
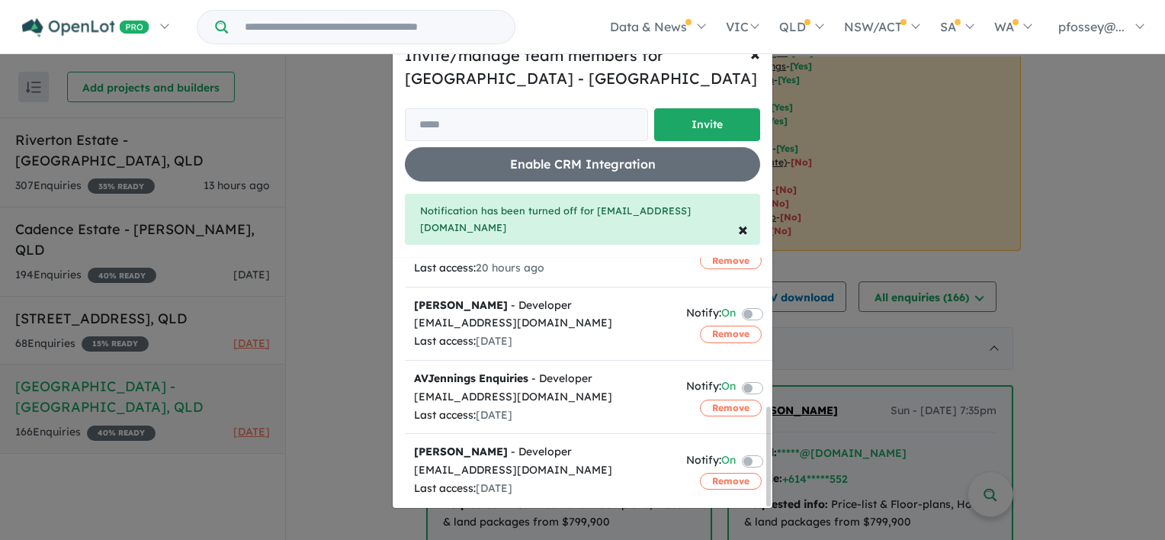
scroll to position [370, 0]
click at [769, 377] on label at bounding box center [770, 386] width 3 height 18
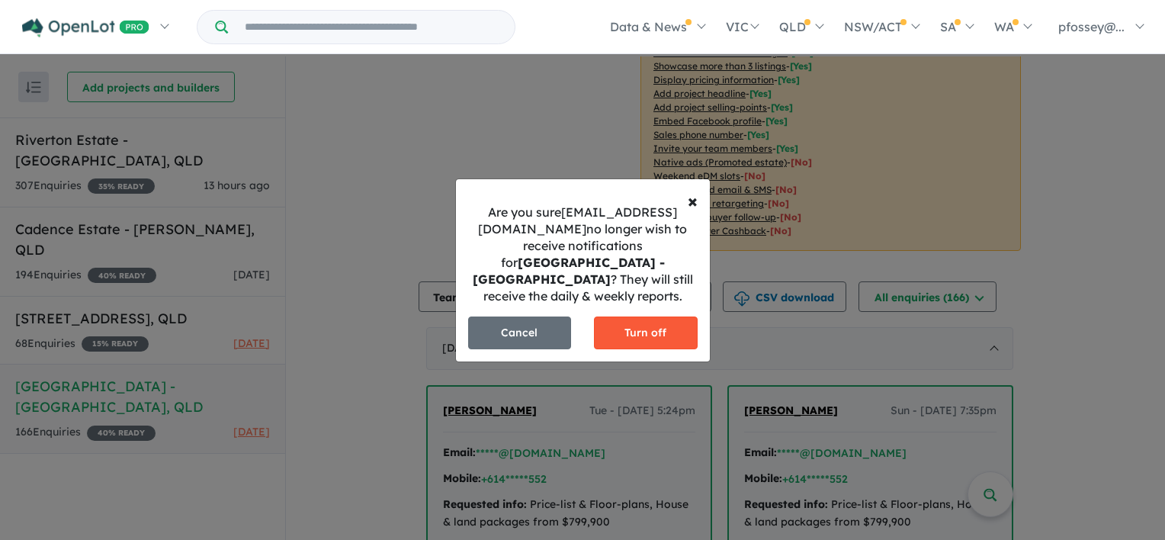
click at [670, 333] on button "Turn off" at bounding box center [646, 332] width 104 height 33
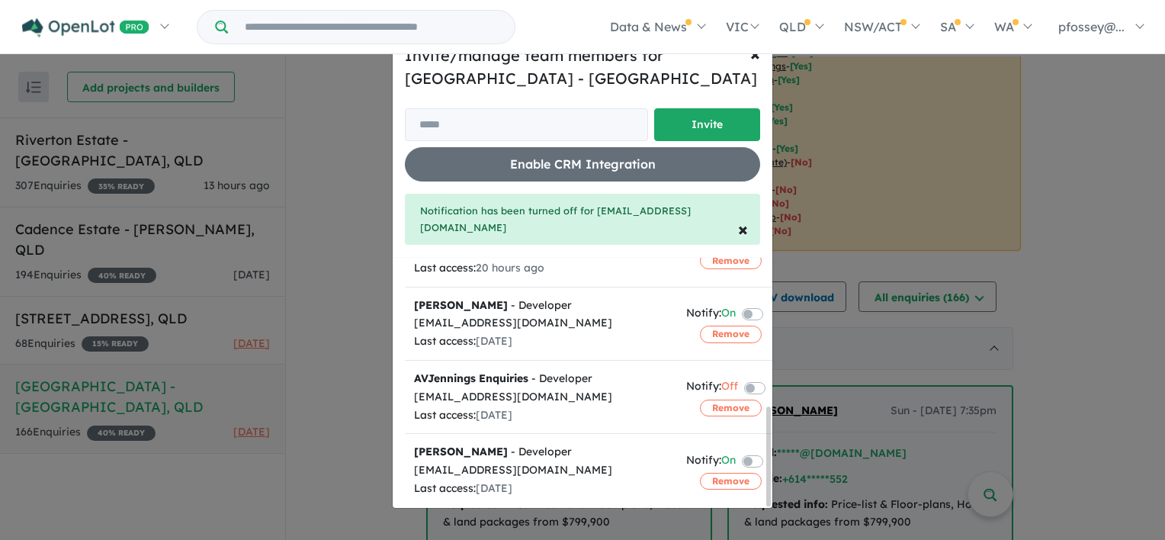
click at [769, 451] on label at bounding box center [770, 460] width 3 height 18
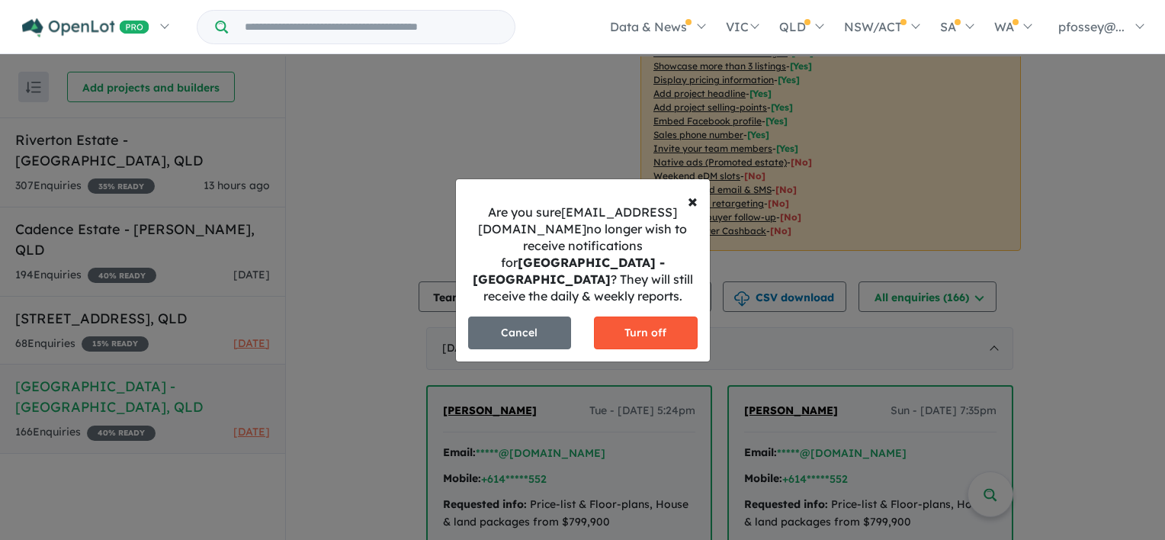
click at [651, 323] on button "Turn off" at bounding box center [646, 332] width 104 height 33
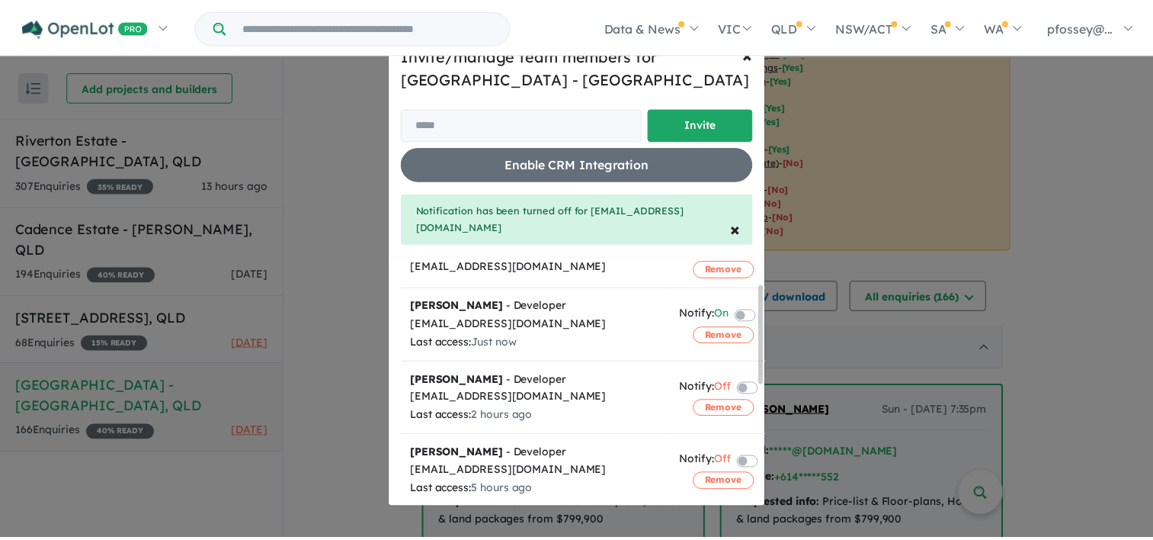
scroll to position [0, 0]
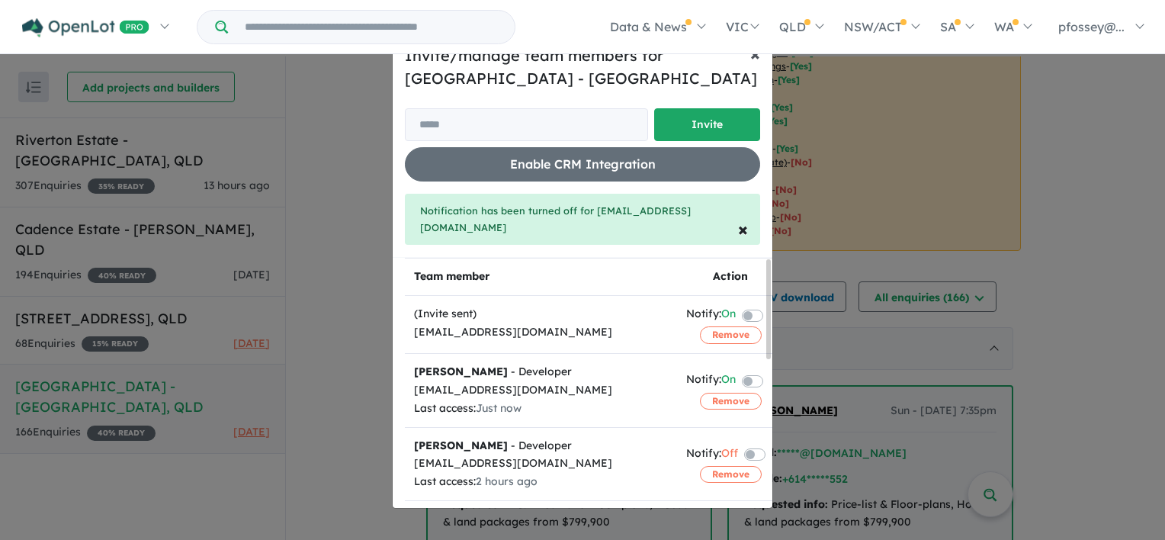
click at [753, 59] on span "×" at bounding box center [755, 53] width 10 height 23
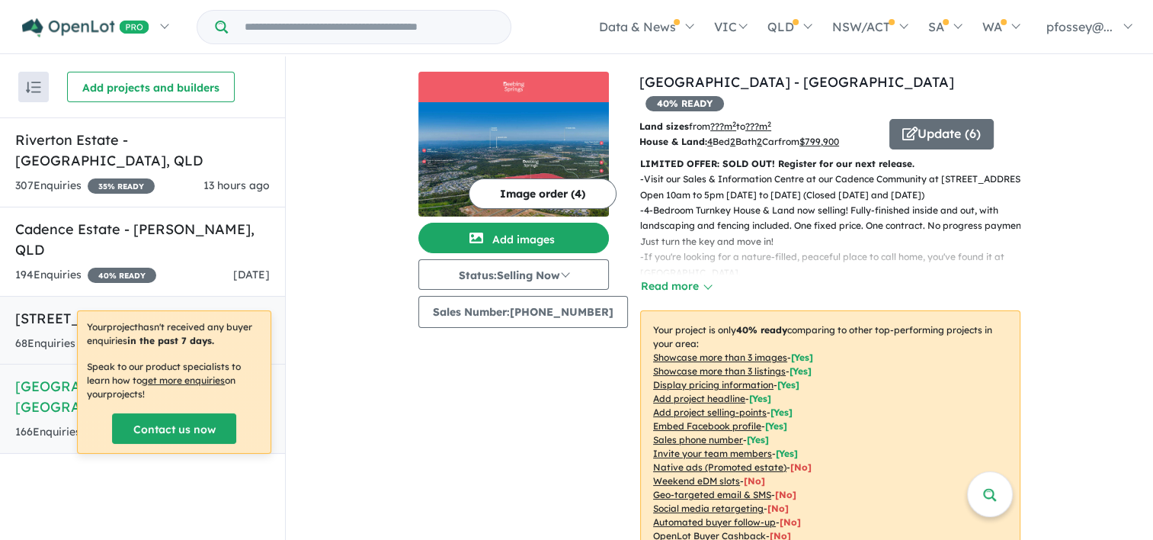
click at [165, 308] on h5 "[STREET_ADDRESS]" at bounding box center [142, 318] width 255 height 21
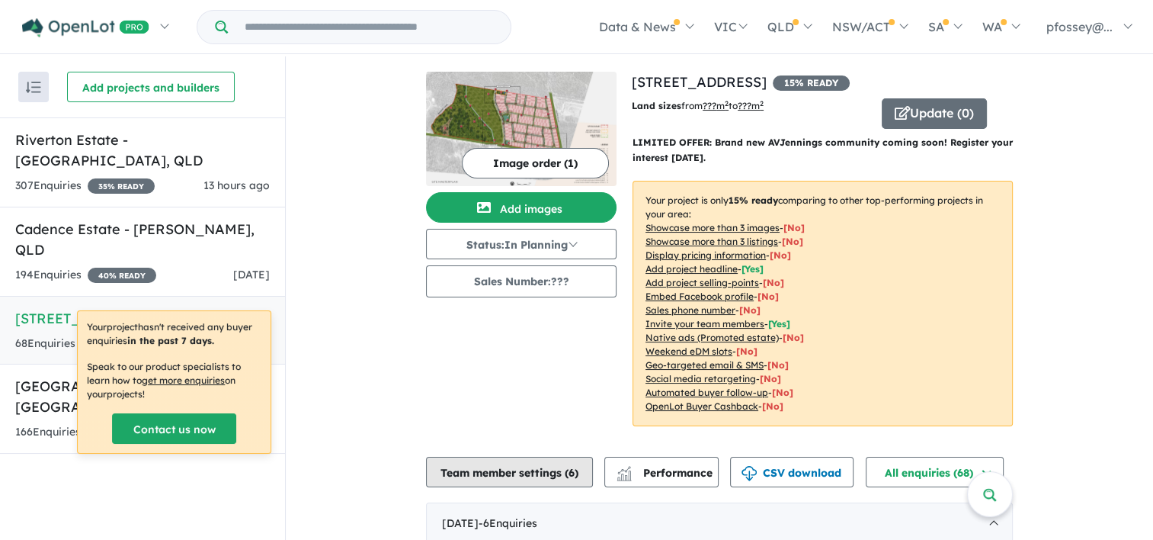
click at [549, 473] on button "Team member settings ( 6 )" at bounding box center [509, 472] width 167 height 30
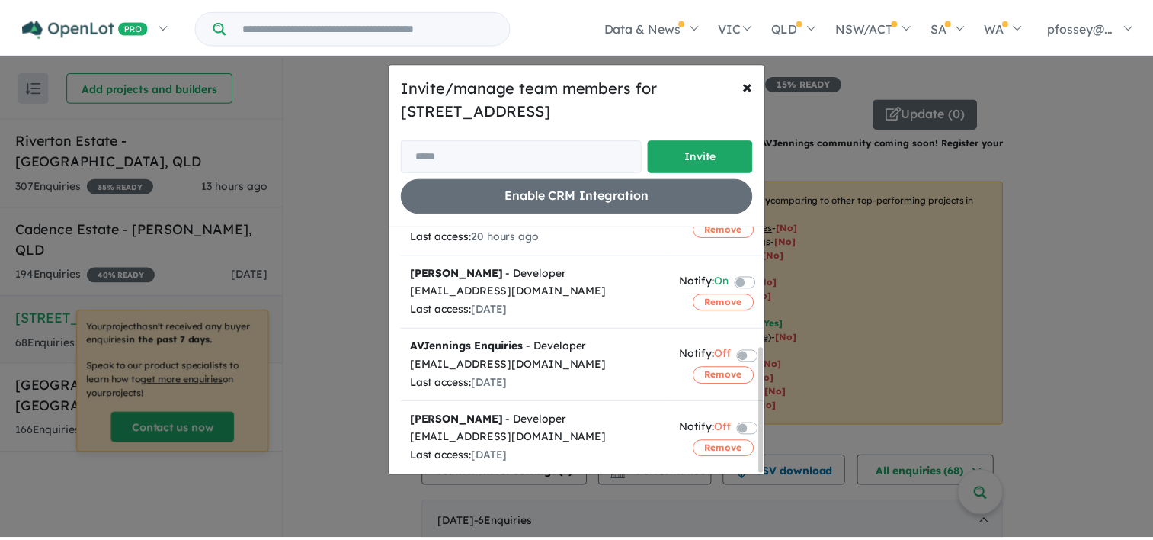
scroll to position [239, 0]
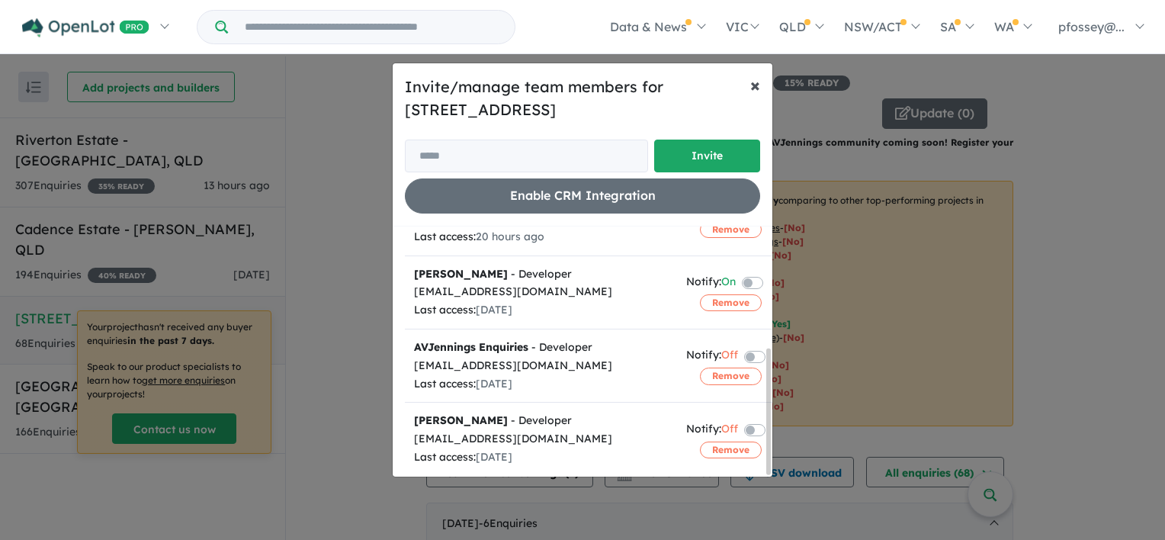
click at [754, 85] on span "×" at bounding box center [755, 84] width 10 height 23
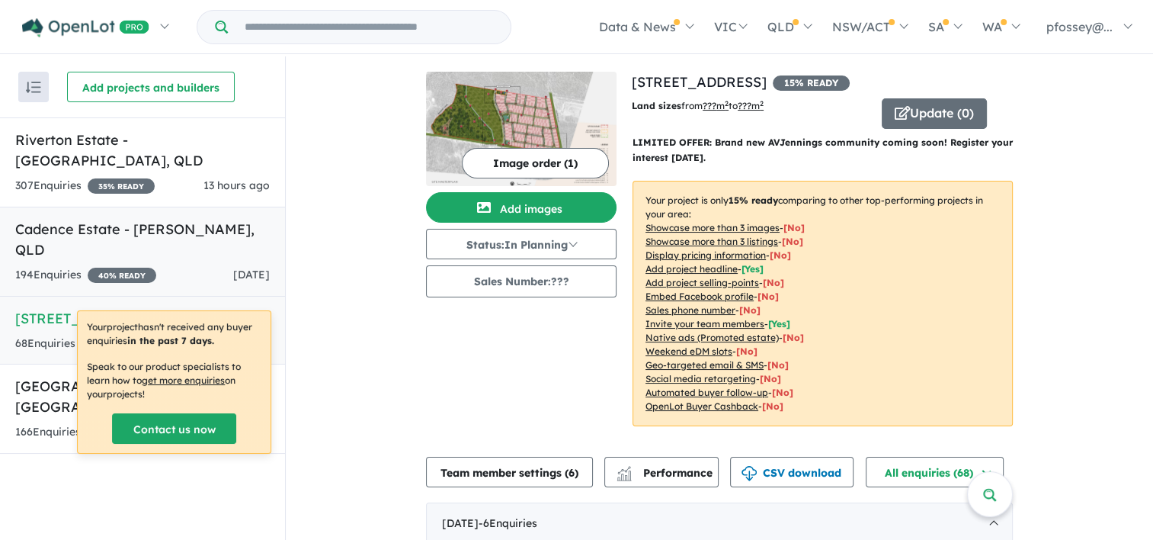
click at [72, 219] on h5 "Cadence Estate - [PERSON_NAME] , [GEOGRAPHIC_DATA]" at bounding box center [142, 239] width 255 height 41
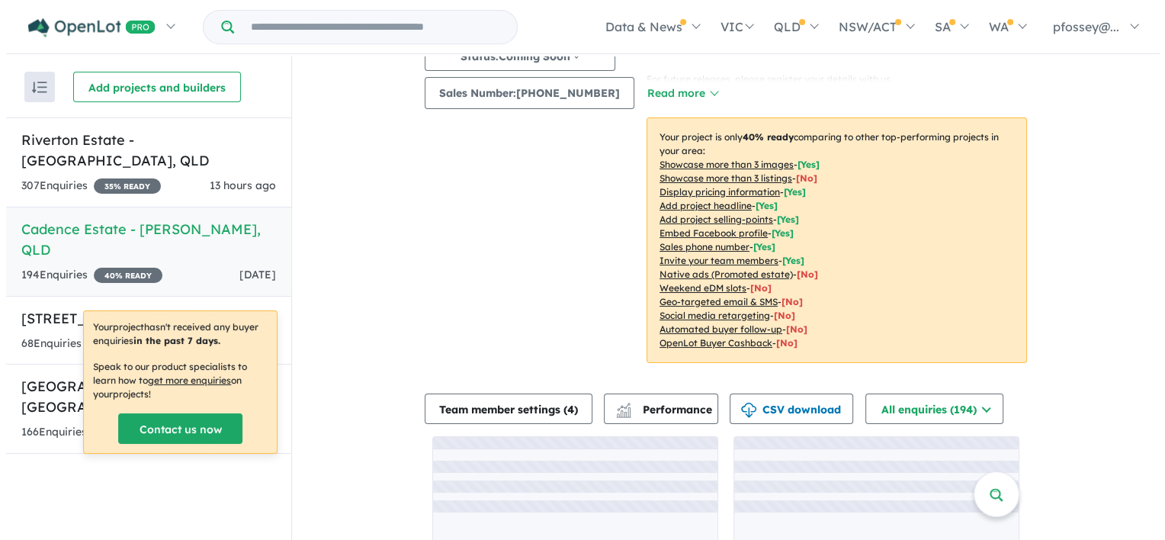
scroll to position [269, 0]
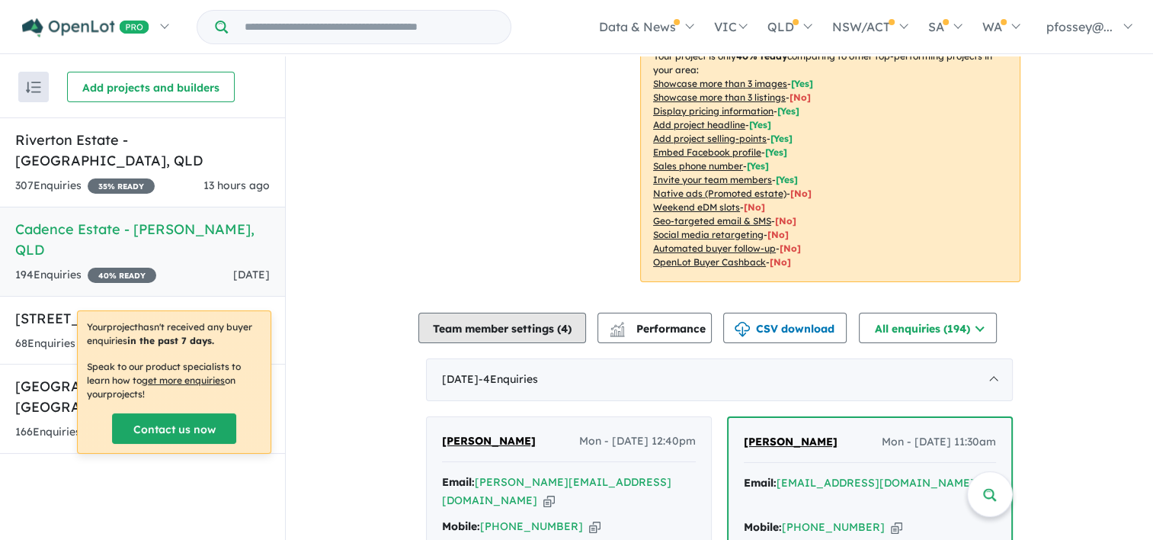
click at [553, 329] on button "Team member settings ( 4 )" at bounding box center [502, 328] width 168 height 30
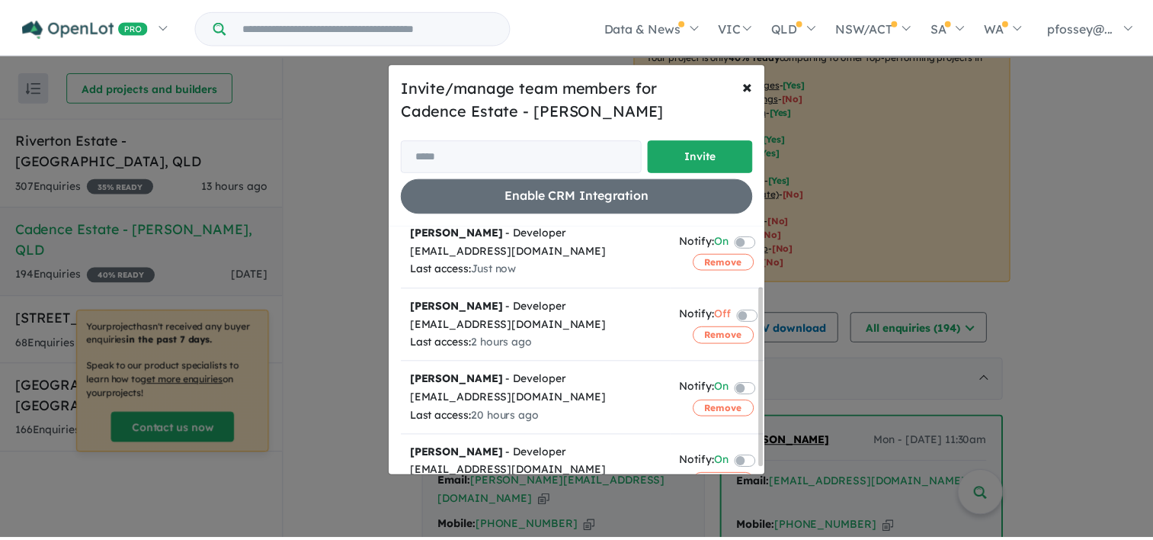
scroll to position [92, 0]
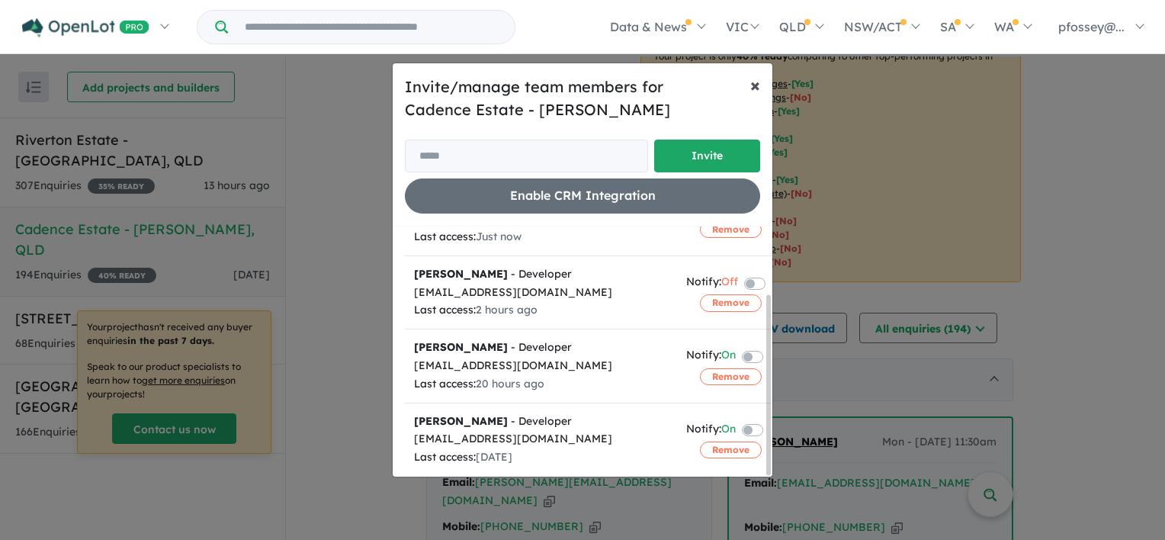
click at [753, 83] on span "×" at bounding box center [755, 84] width 10 height 23
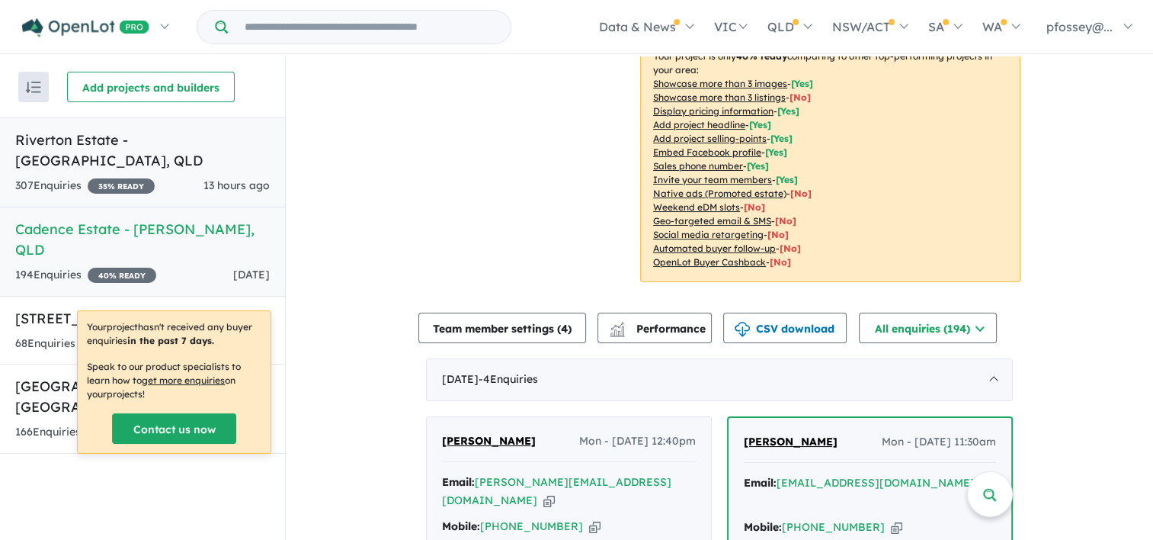
click at [64, 139] on h5 "Riverton Estate - [GEOGRAPHIC_DATA] , [GEOGRAPHIC_DATA]" at bounding box center [142, 150] width 255 height 41
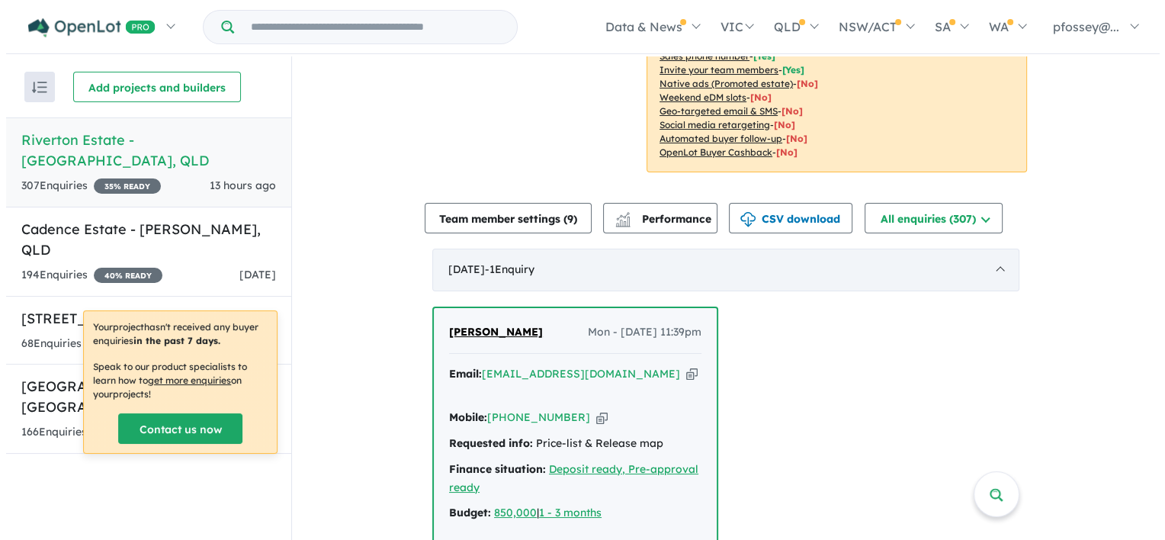
scroll to position [381, 0]
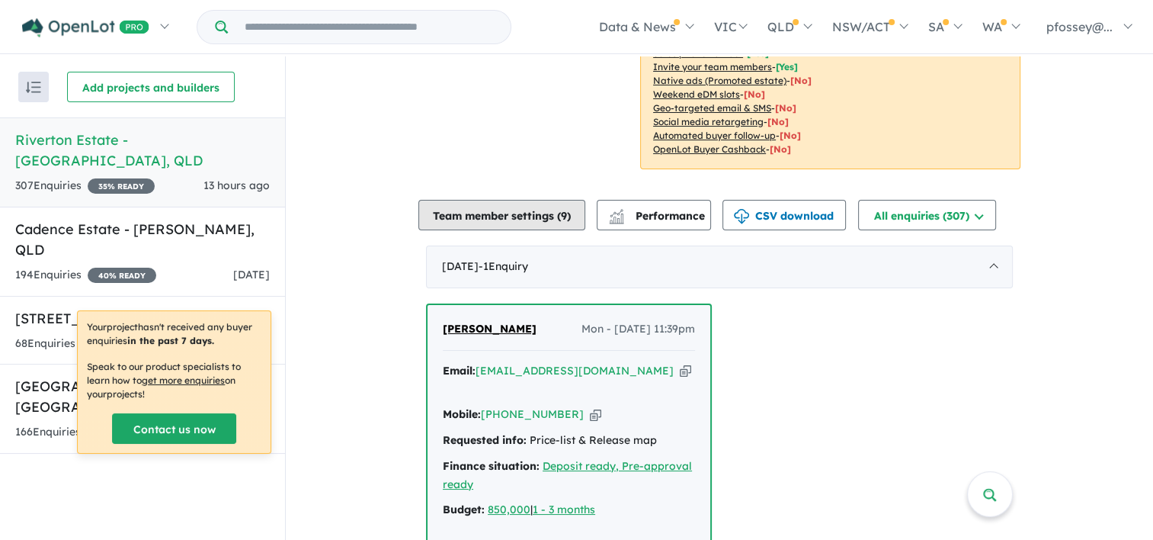
click at [534, 206] on button "Team member settings ( 9 )" at bounding box center [501, 215] width 167 height 30
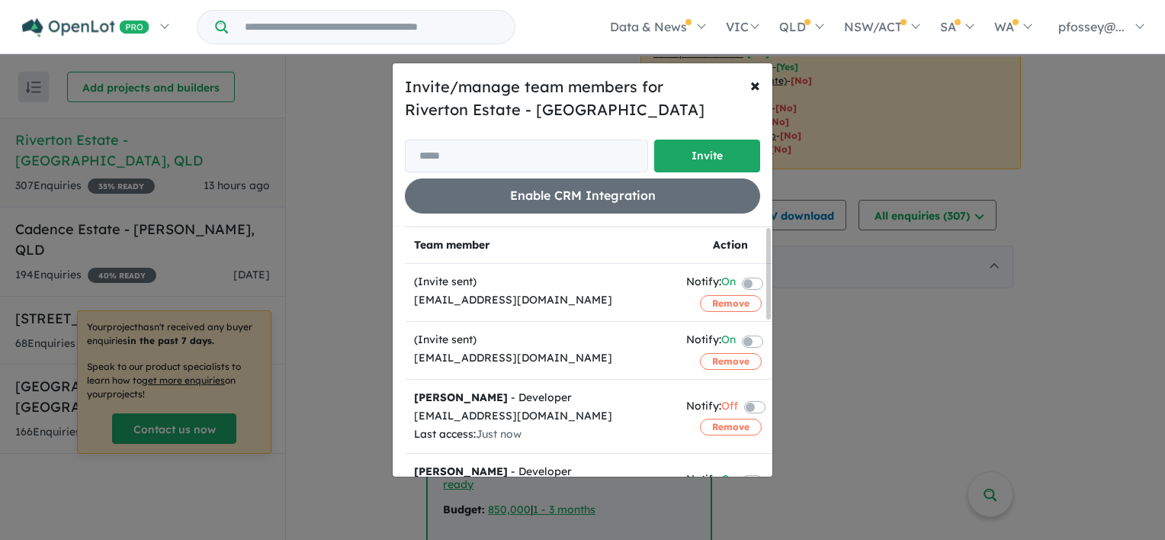
click at [769, 284] on label at bounding box center [770, 282] width 3 height 18
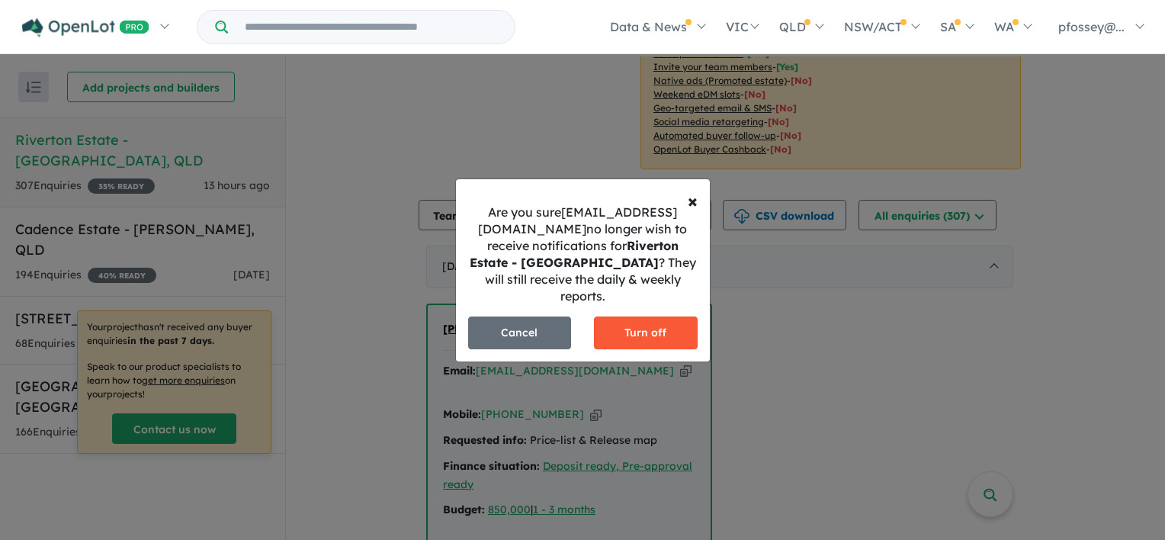
click at [635, 332] on button "Turn off" at bounding box center [646, 332] width 104 height 33
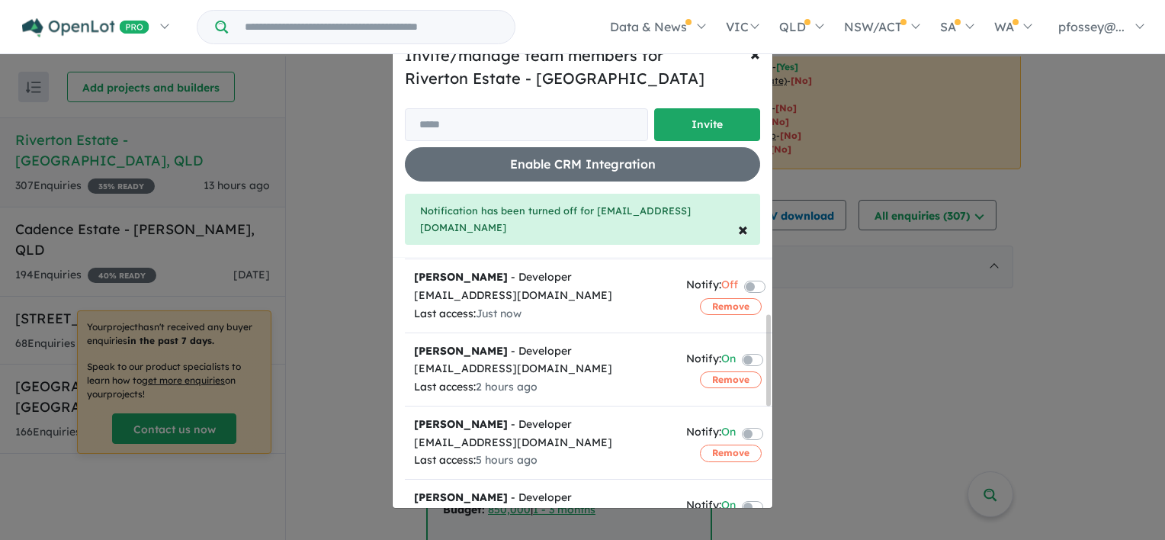
scroll to position [229, 0]
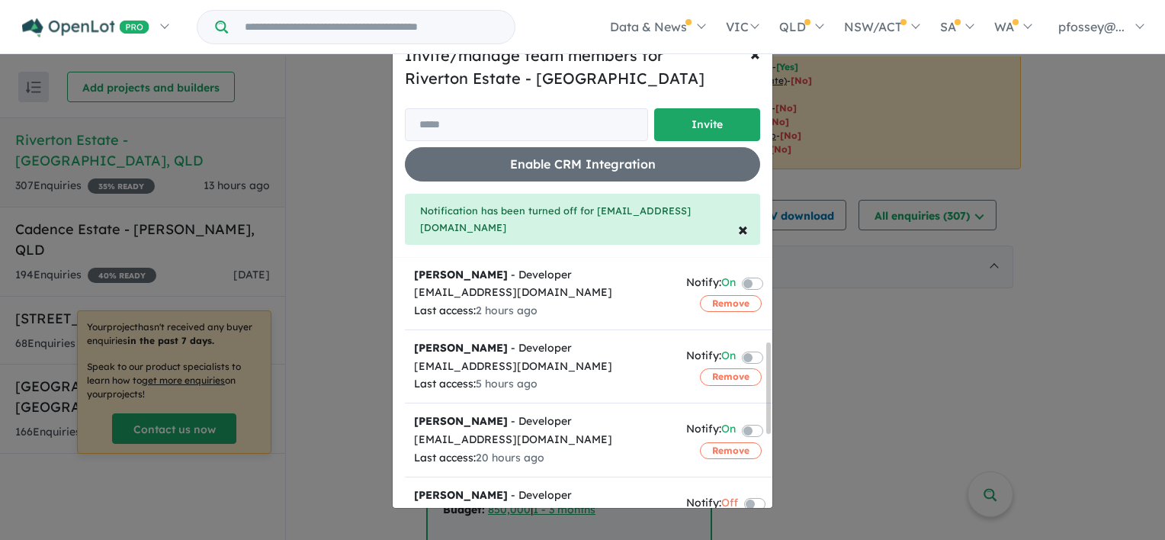
click at [769, 357] on label at bounding box center [770, 356] width 3 height 18
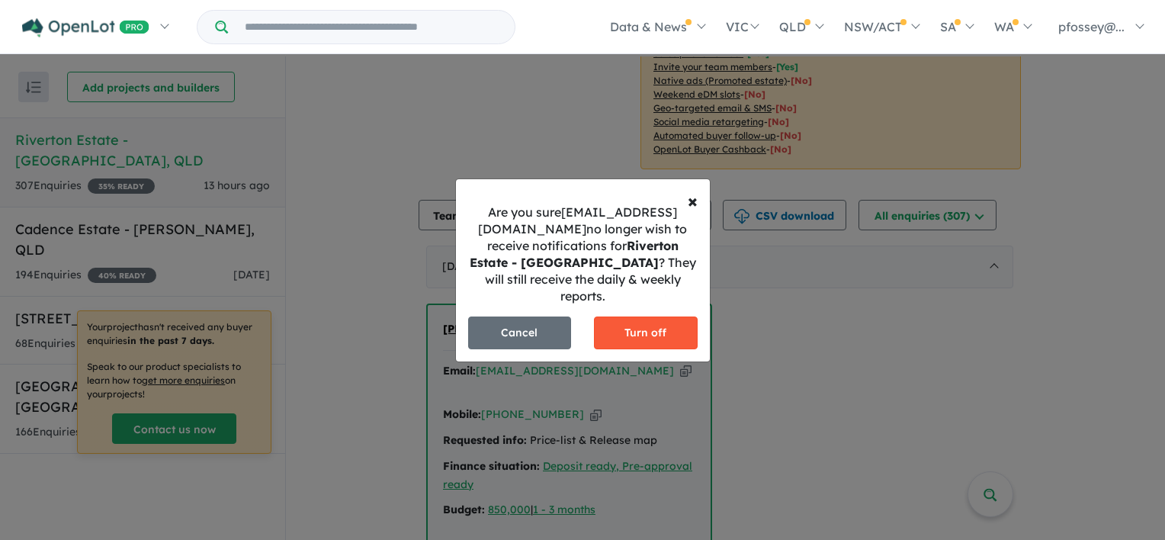
click at [627, 339] on button "Turn off" at bounding box center [646, 332] width 104 height 33
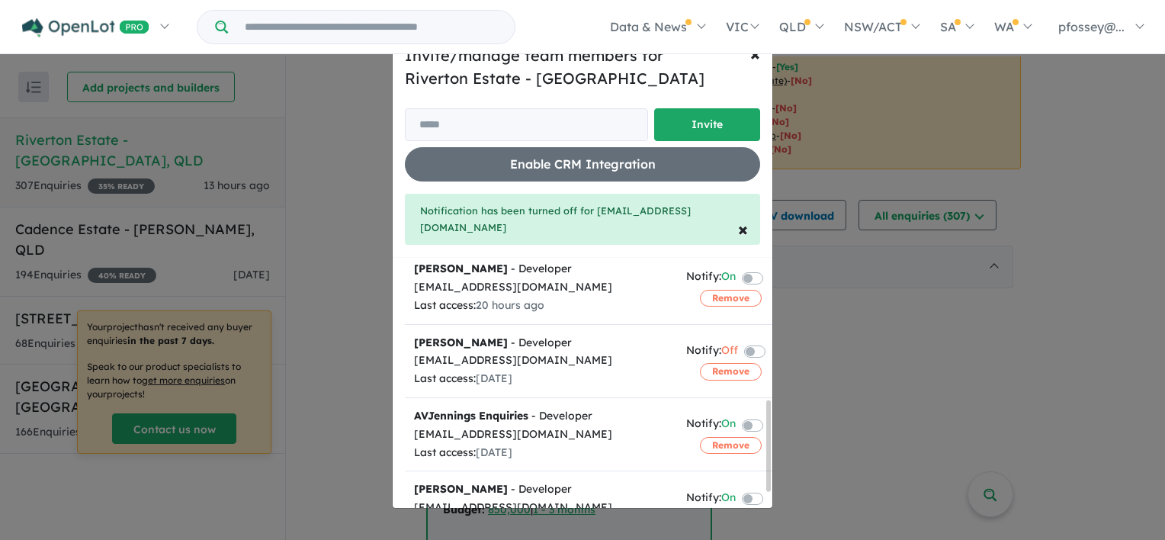
scroll to position [428, 0]
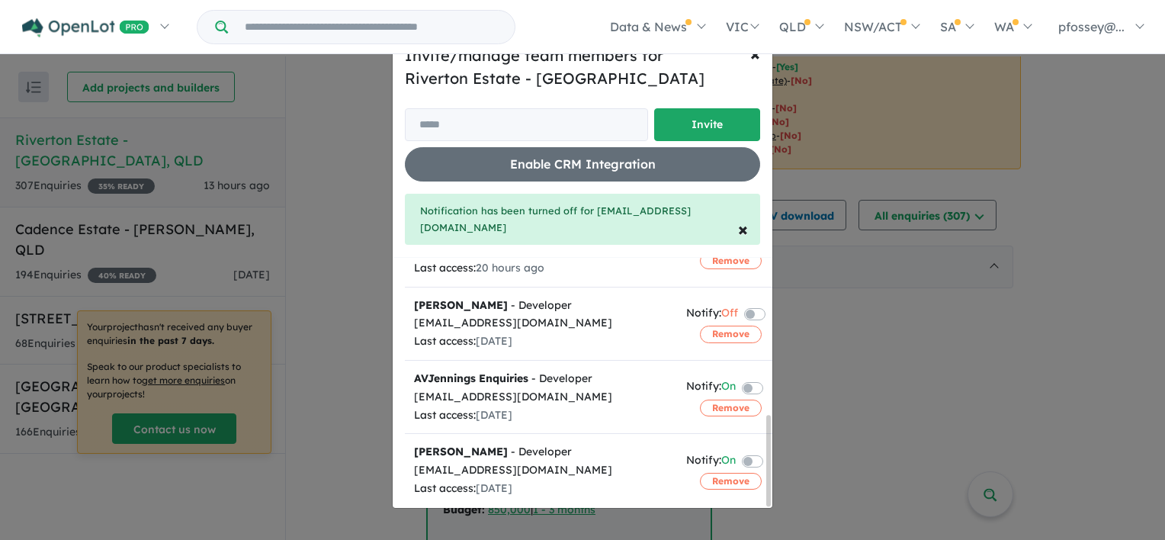
click at [769, 377] on label at bounding box center [770, 386] width 3 height 18
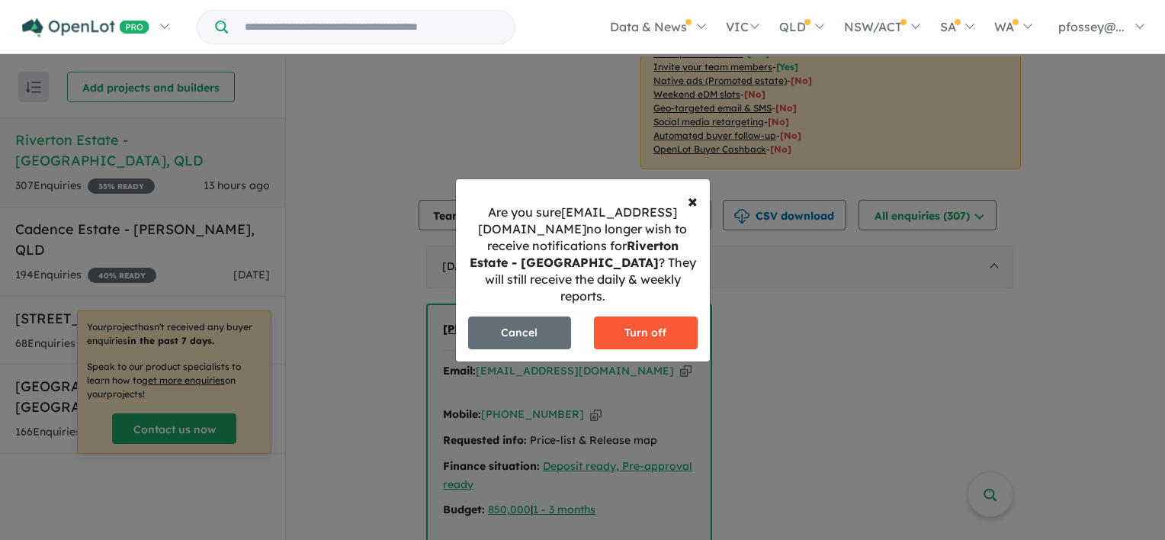
click at [662, 338] on button "Turn off" at bounding box center [646, 332] width 104 height 33
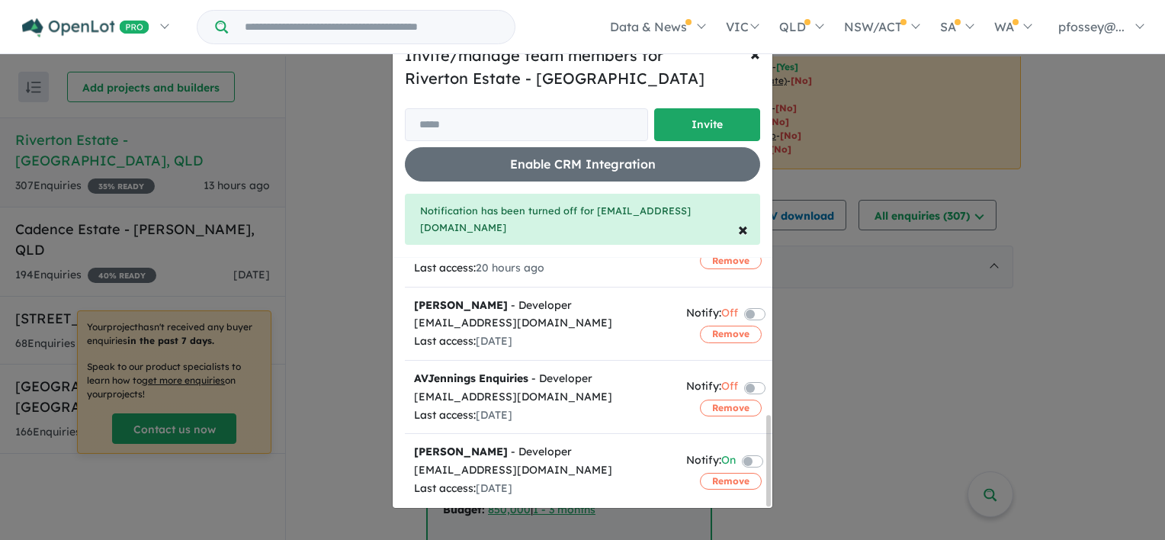
click at [769, 451] on label at bounding box center [770, 460] width 3 height 18
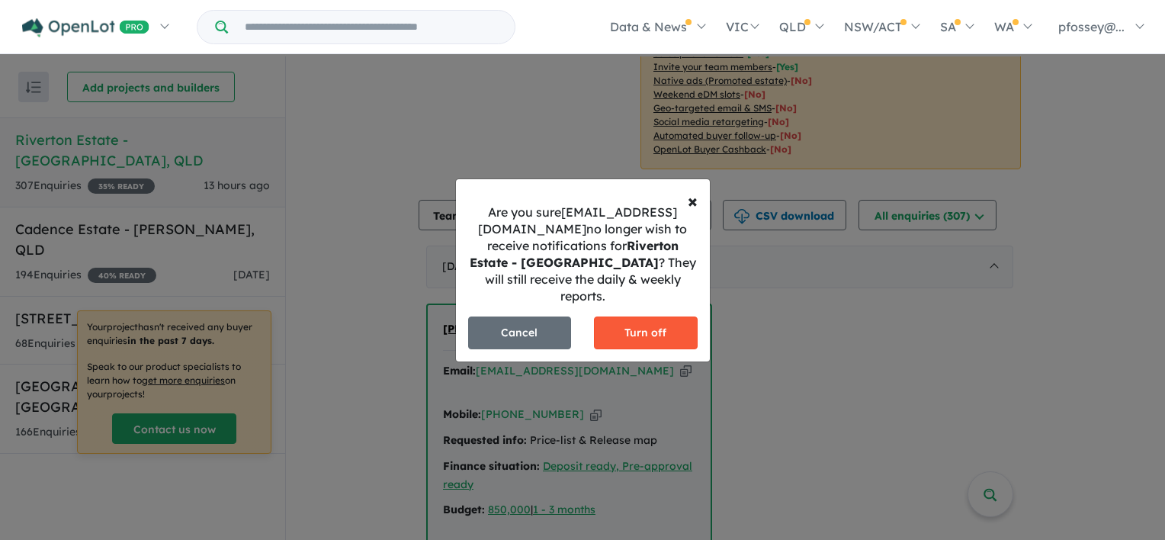
click at [631, 316] on button "Turn off" at bounding box center [646, 332] width 104 height 33
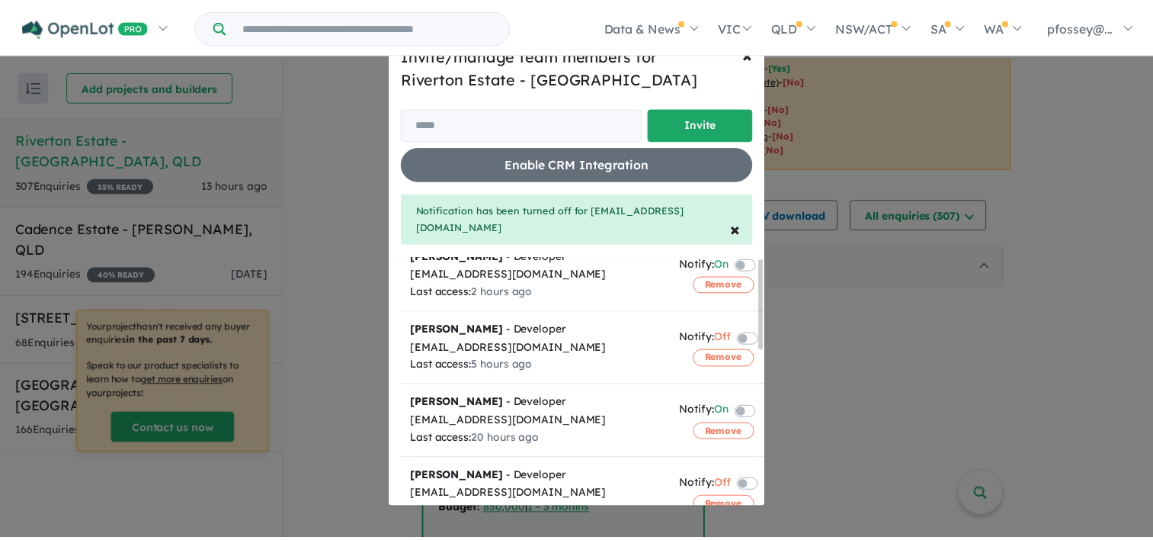
scroll to position [0, 0]
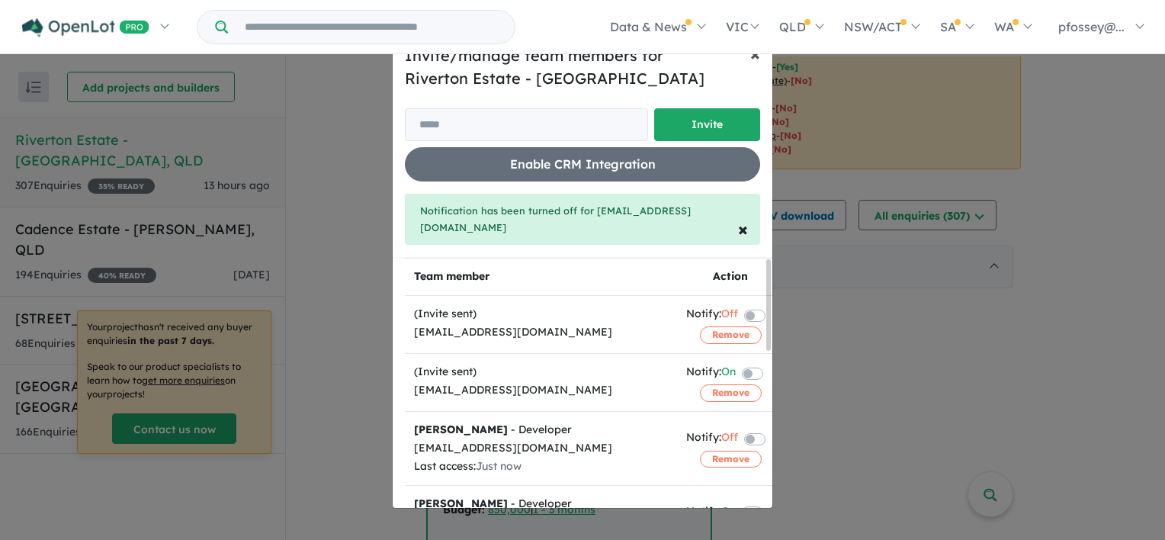
click at [756, 56] on span "×" at bounding box center [755, 53] width 10 height 23
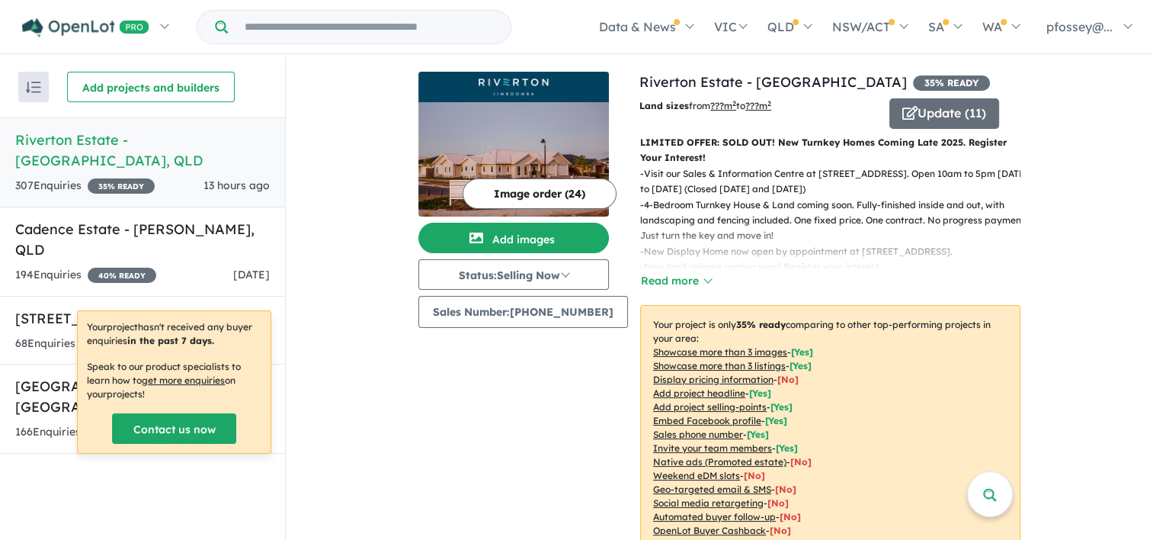
click at [37, 454] on div "Recent enquiries first Most unread enquiries first Most enquiries first By name…" at bounding box center [142, 299] width 285 height 486
click at [200, 138] on h5 "Riverton Estate - [GEOGRAPHIC_DATA] , [GEOGRAPHIC_DATA]" at bounding box center [142, 150] width 255 height 41
click at [113, 219] on h5 "Cadence Estate - [PERSON_NAME] , [GEOGRAPHIC_DATA]" at bounding box center [142, 239] width 255 height 41
